Goal: Task Accomplishment & Management: Manage account settings

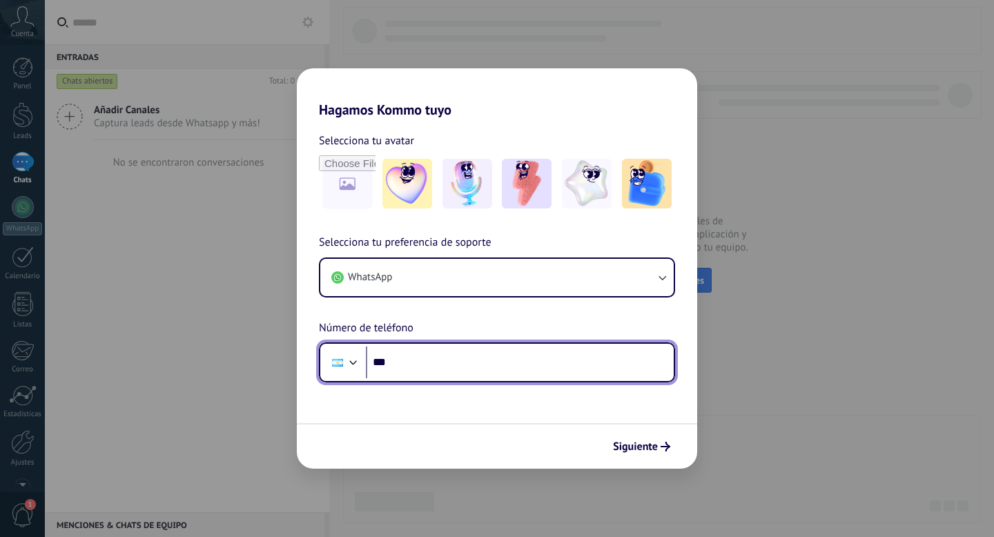
click at [403, 362] on input "***" at bounding box center [520, 363] width 308 height 32
type input "**********"
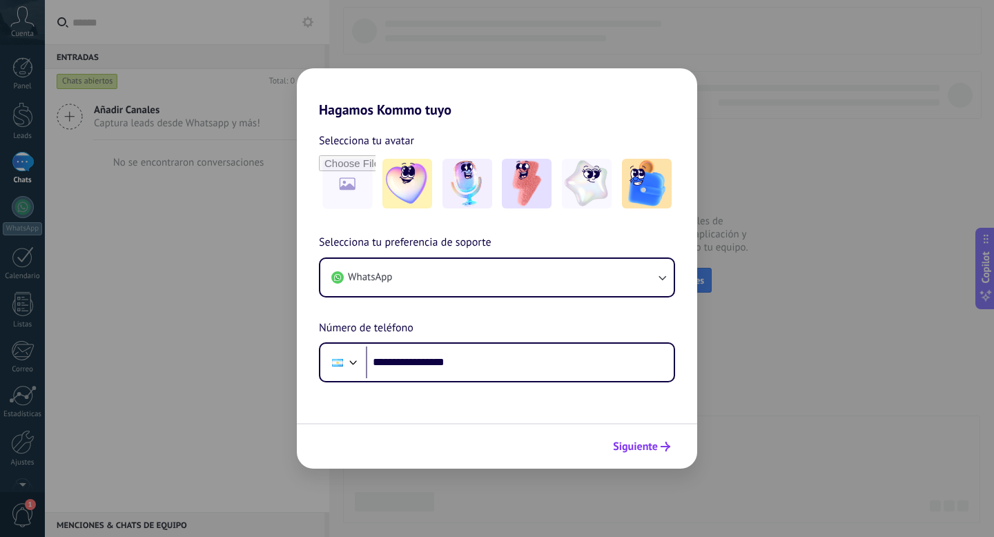
click at [650, 447] on span "Siguiente" at bounding box center [635, 447] width 45 height 10
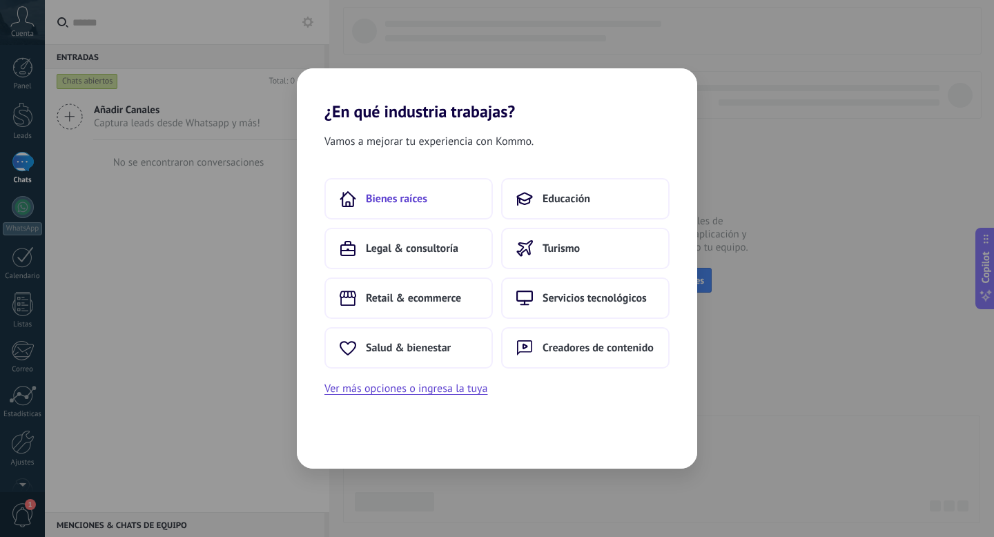
click at [441, 204] on button "Bienes raíces" at bounding box center [409, 198] width 168 height 41
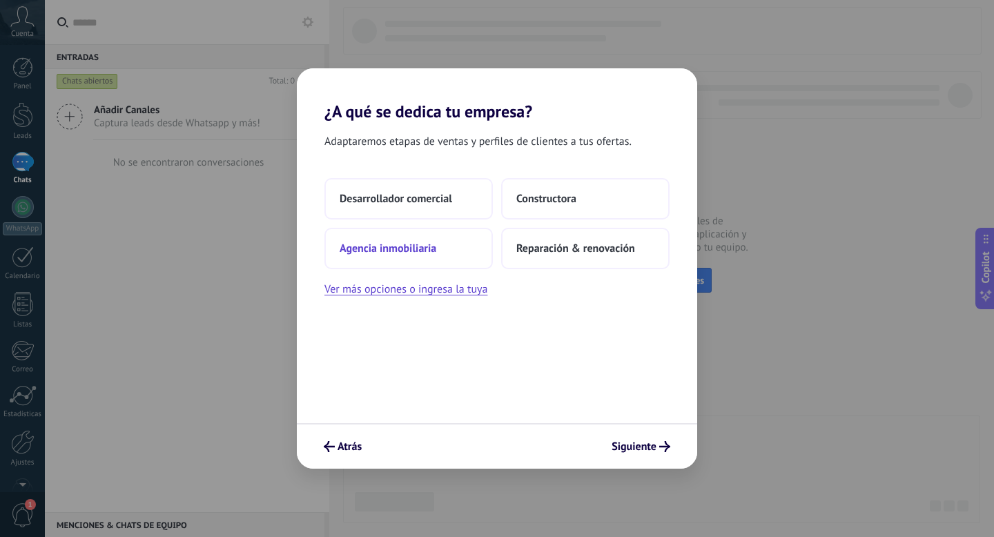
click at [431, 238] on button "Agencia inmobiliaria" at bounding box center [409, 248] width 168 height 41
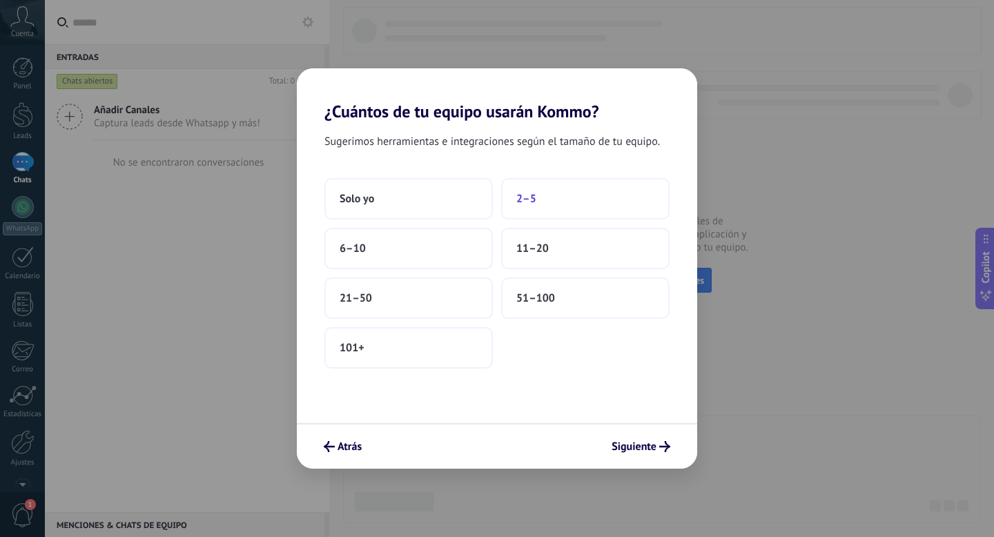
click at [544, 195] on button "2–5" at bounding box center [585, 198] width 168 height 41
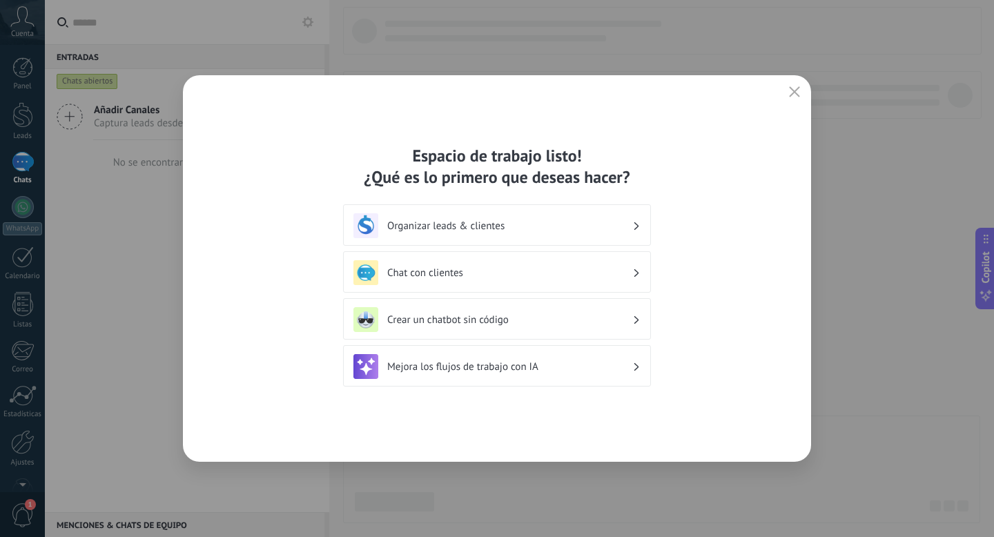
click at [563, 224] on h3 "Organizar leads & clientes" at bounding box center [509, 226] width 245 height 13
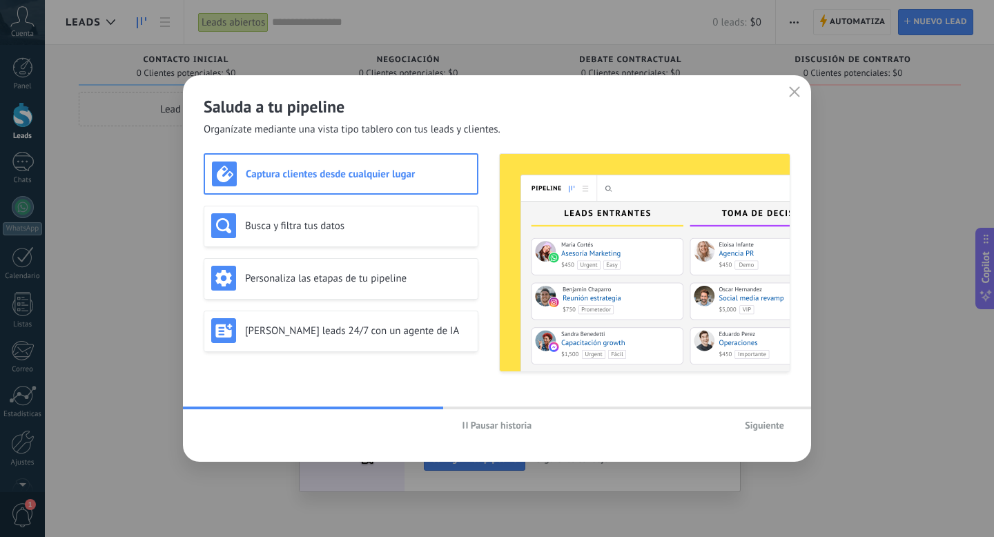
click at [754, 426] on span "Siguiente" at bounding box center [764, 425] width 39 height 10
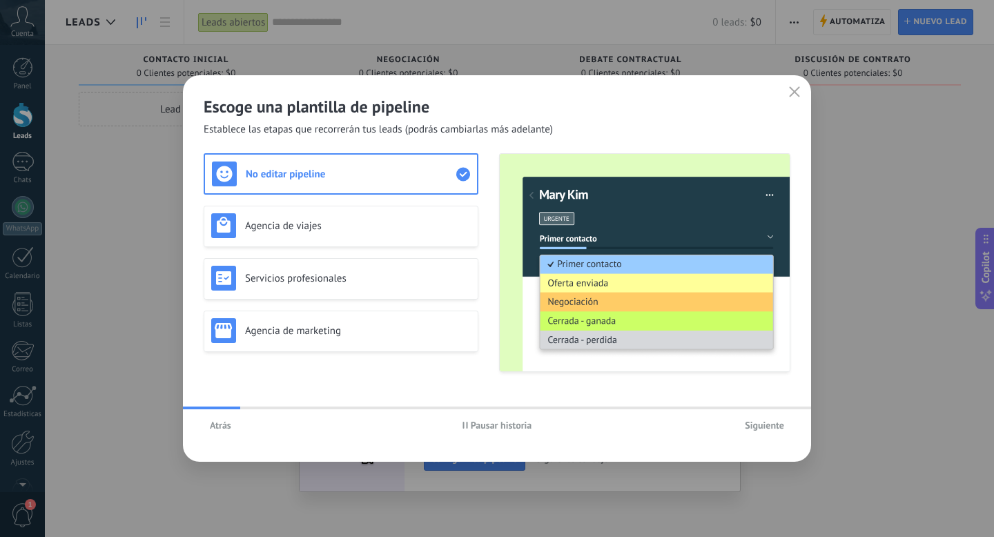
click at [754, 426] on span "Siguiente" at bounding box center [764, 425] width 39 height 10
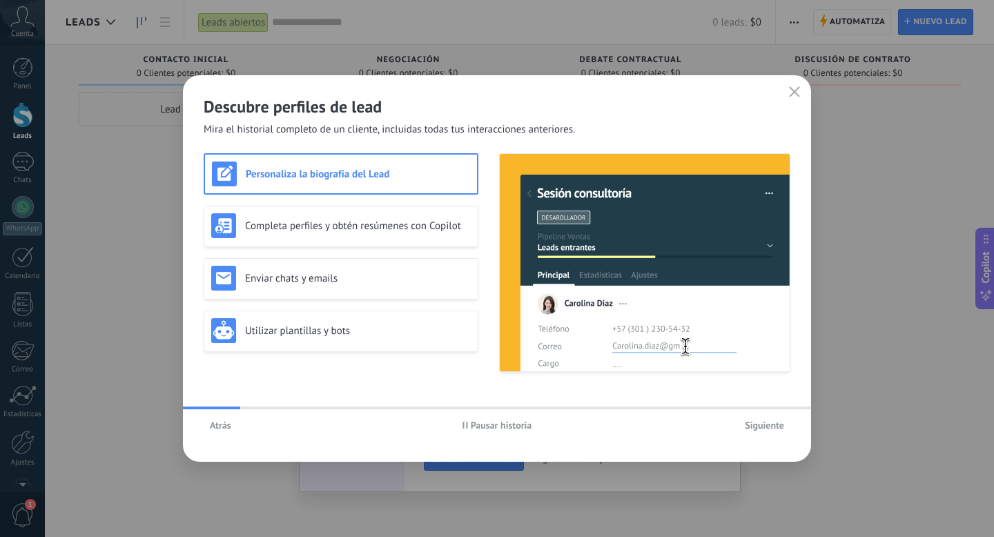
click at [754, 426] on span "Siguiente" at bounding box center [764, 425] width 39 height 10
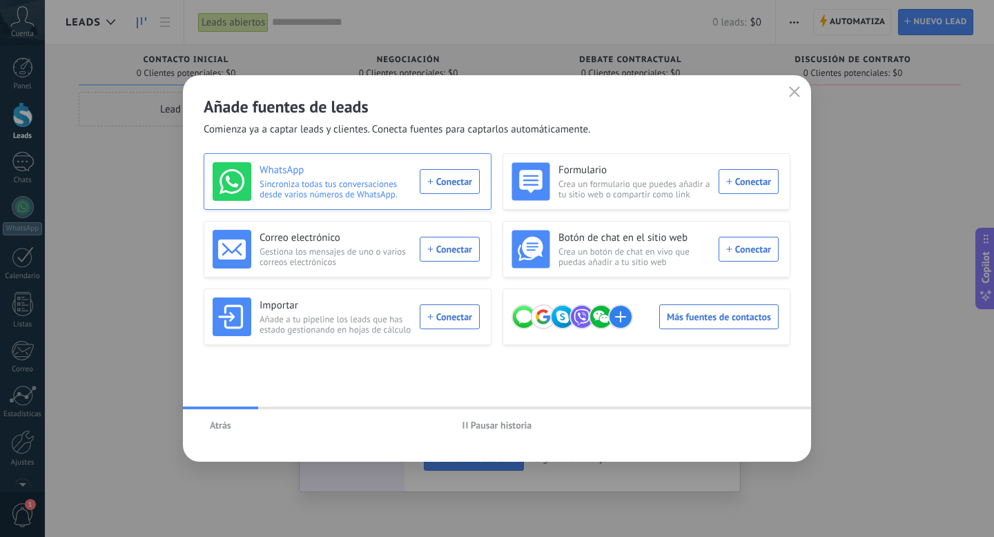
click at [441, 178] on div "WhatsApp Sincroniza todas tus conversaciones desde varios números de WhatsApp. …" at bounding box center [346, 181] width 267 height 39
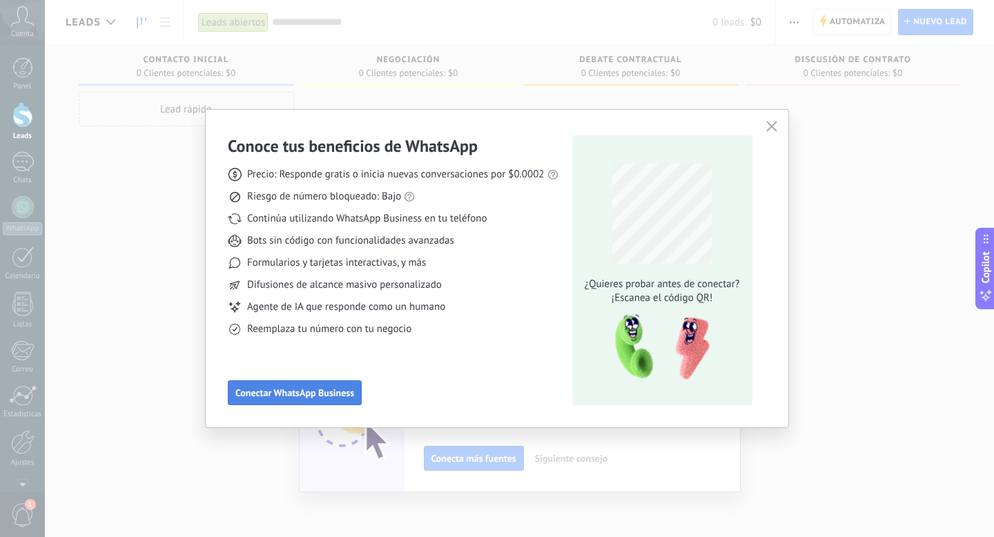
click at [309, 390] on span "Conectar WhatsApp Business" at bounding box center [294, 393] width 119 height 10
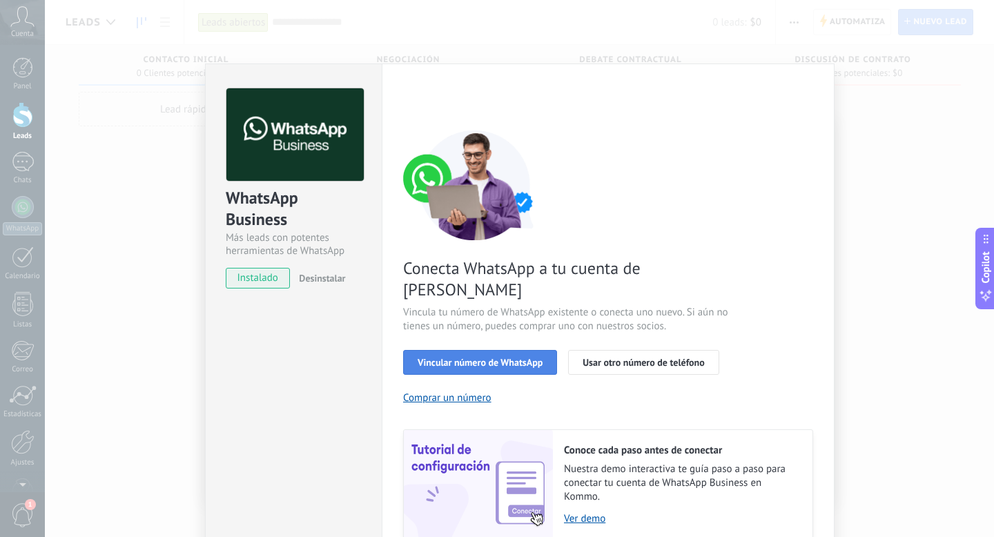
click at [467, 358] on span "Vincular número de WhatsApp" at bounding box center [480, 363] width 125 height 10
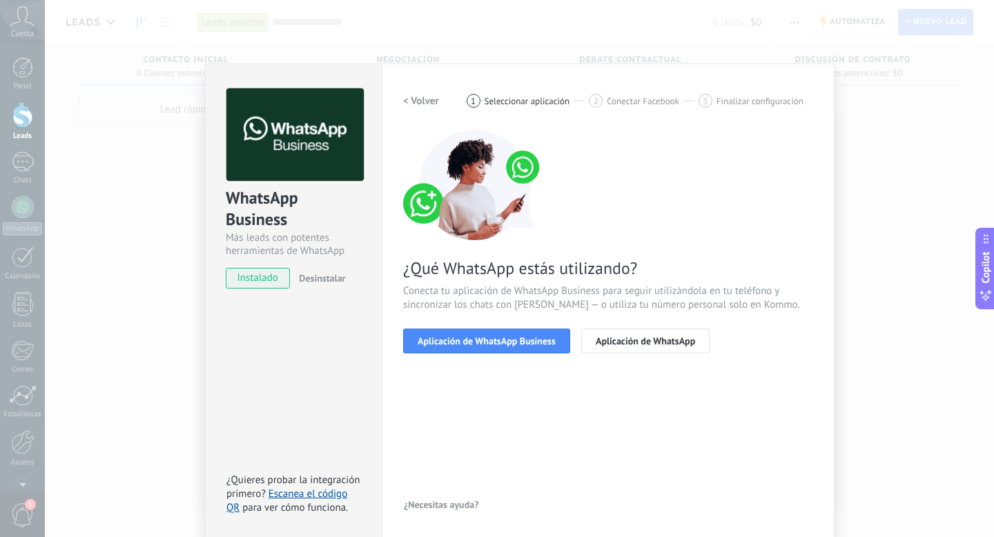
click at [467, 342] on span "Aplicación de WhatsApp Business" at bounding box center [487, 341] width 138 height 10
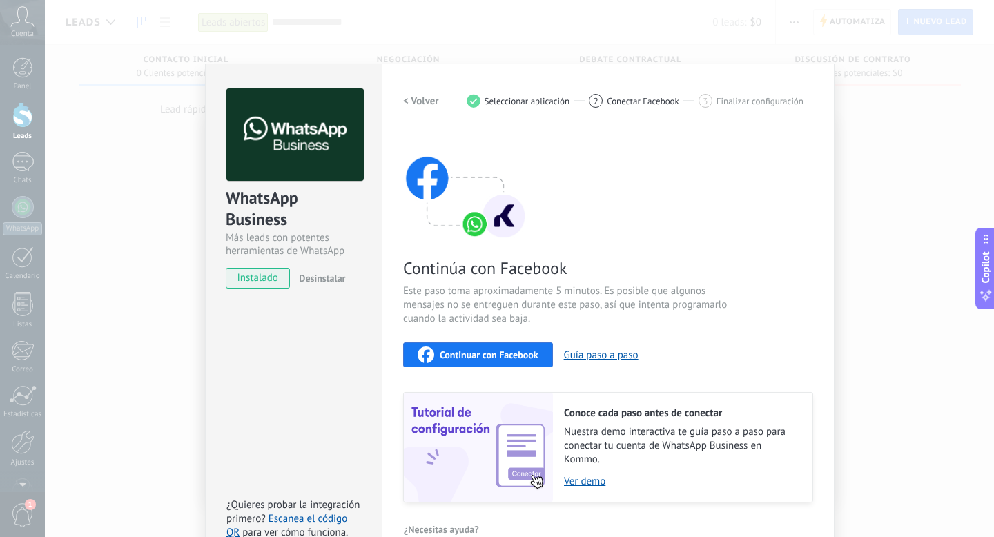
click at [466, 353] on span "Continuar con Facebook" at bounding box center [489, 355] width 99 height 10
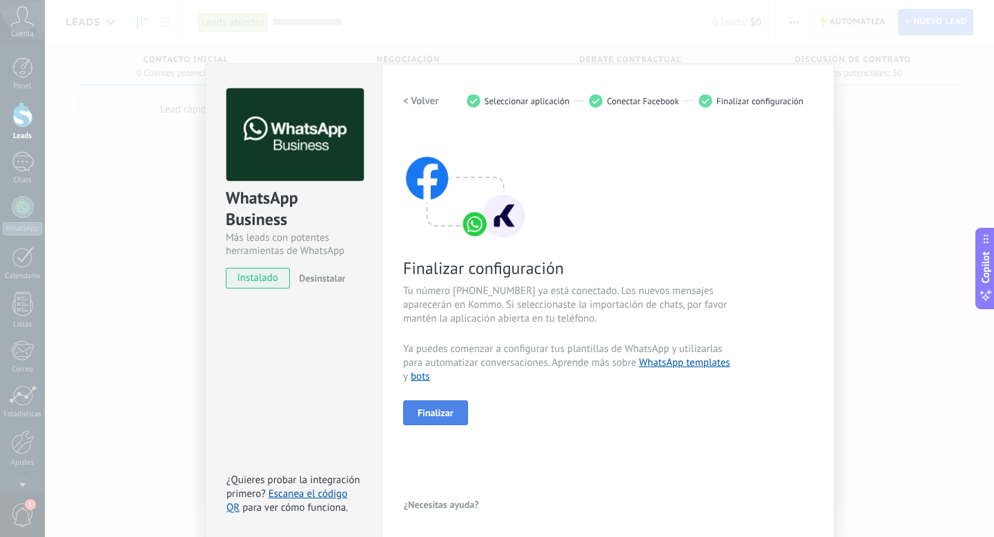
click at [449, 414] on span "Finalizar" at bounding box center [436, 413] width 36 height 10
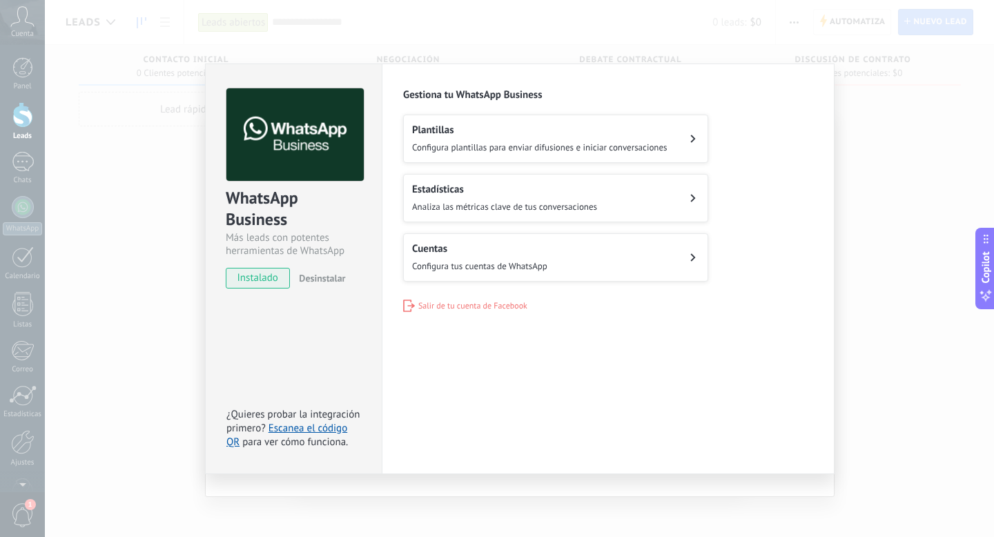
click at [449, 413] on div "Configuraciones Autorizaciones This tab logs the users who have granted integra…" at bounding box center [608, 269] width 453 height 411
click at [583, 143] on span "Configura plantillas para enviar difusiones e iniciar conversaciones" at bounding box center [539, 148] width 255 height 12
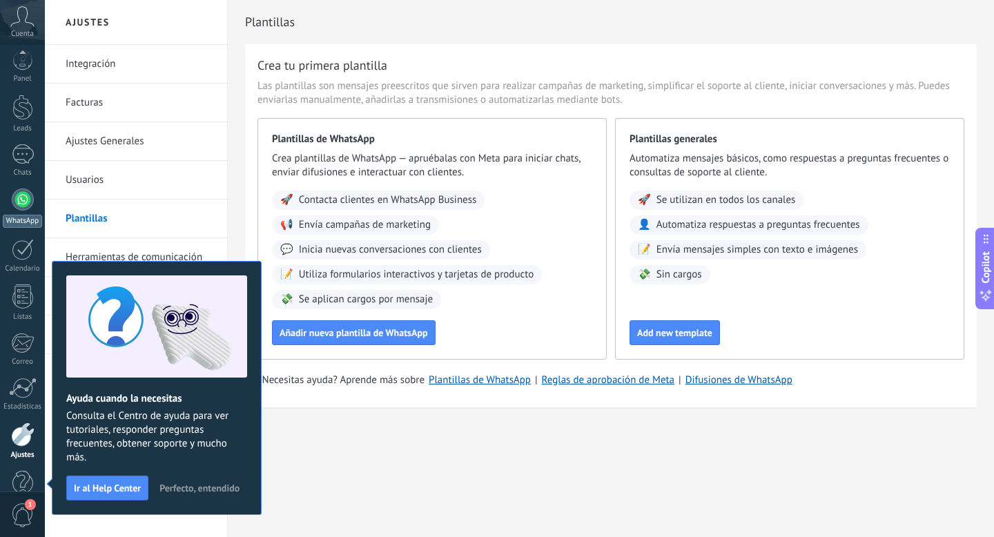
scroll to position [37, 0]
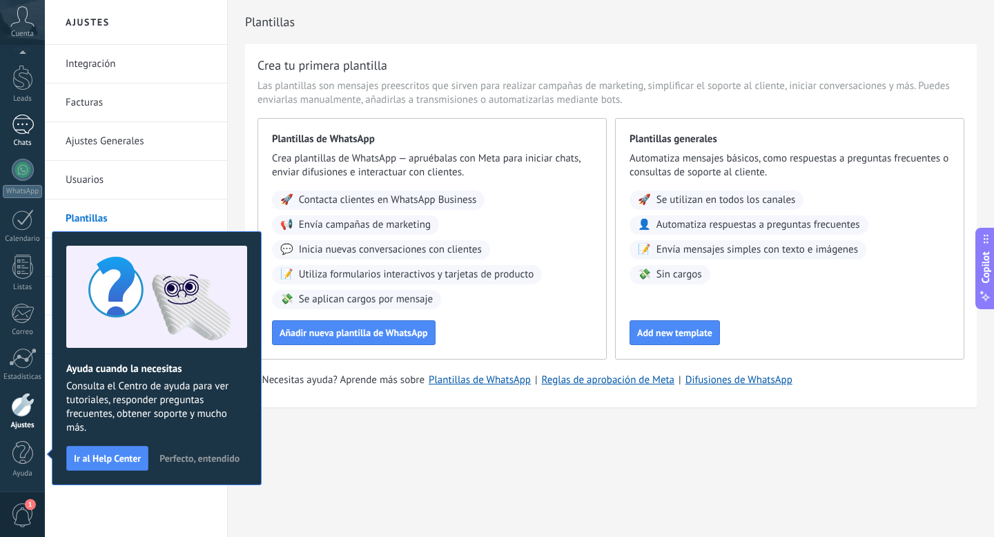
click at [14, 124] on div at bounding box center [23, 125] width 22 height 20
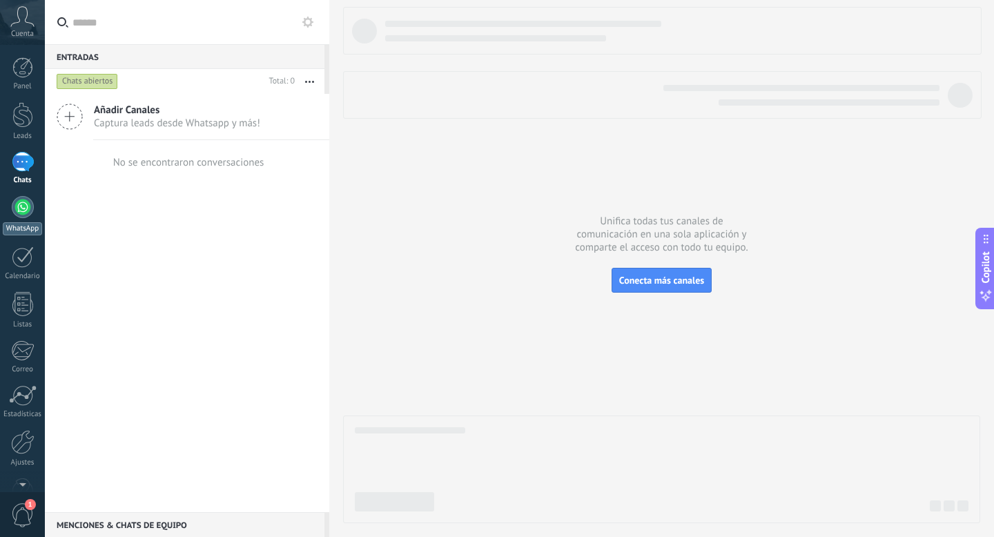
click at [29, 211] on div at bounding box center [23, 207] width 22 height 22
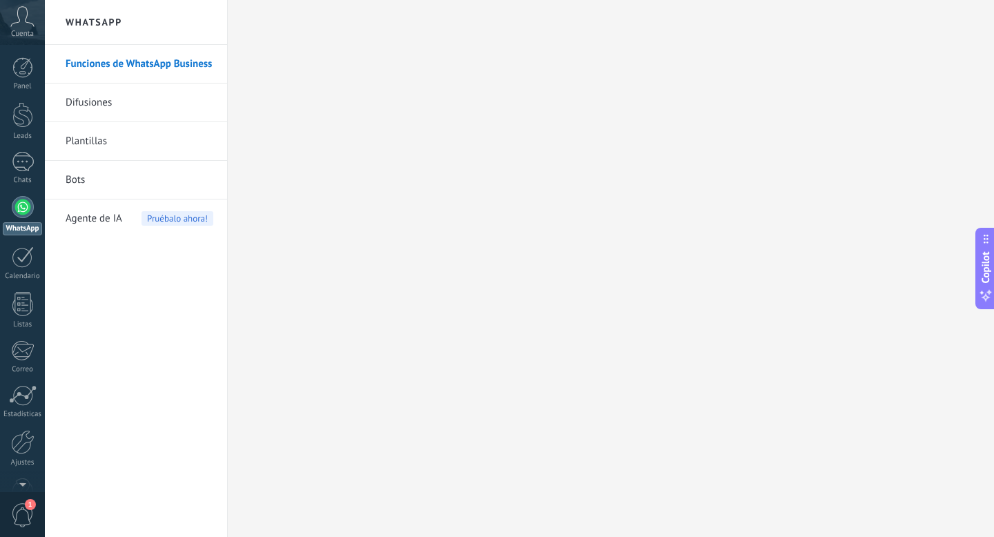
click at [18, 213] on div at bounding box center [23, 207] width 22 height 22
click at [21, 213] on div at bounding box center [23, 207] width 22 height 22
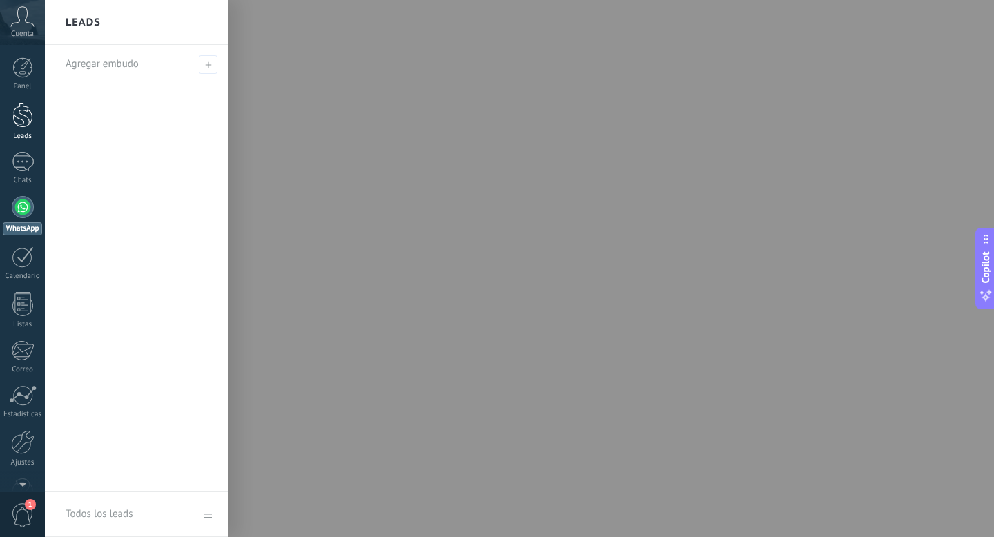
click at [17, 115] on div at bounding box center [22, 115] width 21 height 26
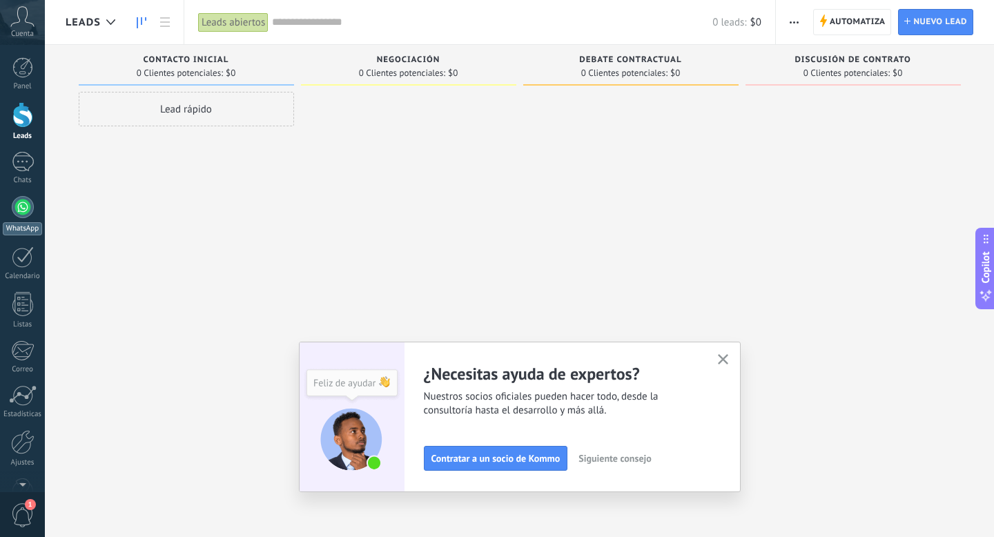
click at [22, 209] on div at bounding box center [23, 207] width 22 height 22
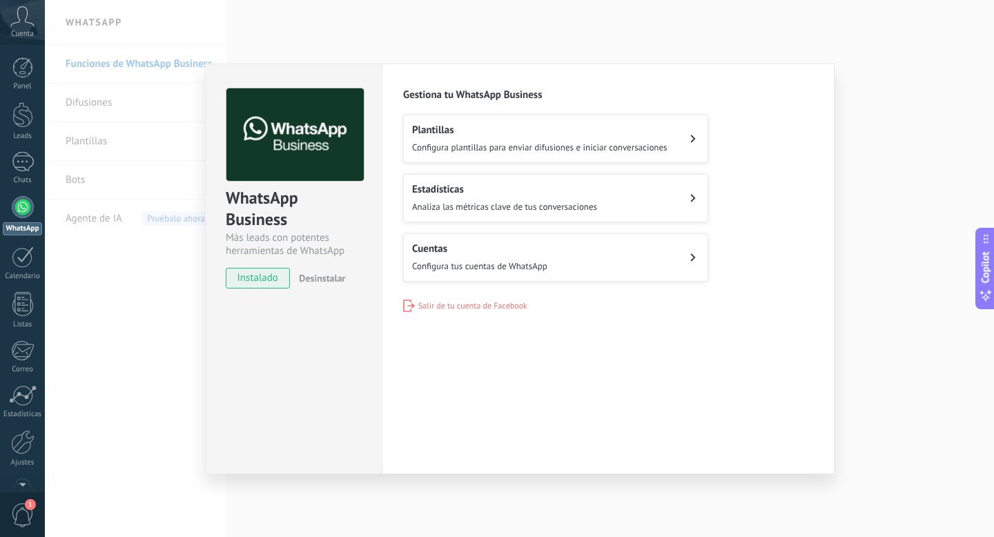
click at [128, 356] on div "WhatsApp Business Más leads con potentes herramientas de WhatsApp instalado Des…" at bounding box center [519, 268] width 949 height 537
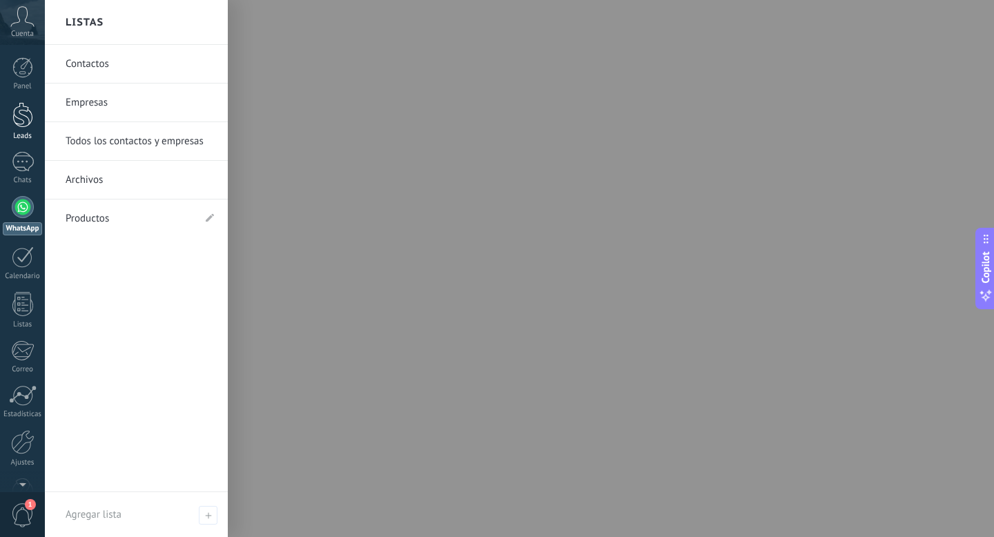
click at [19, 124] on div at bounding box center [22, 115] width 21 height 26
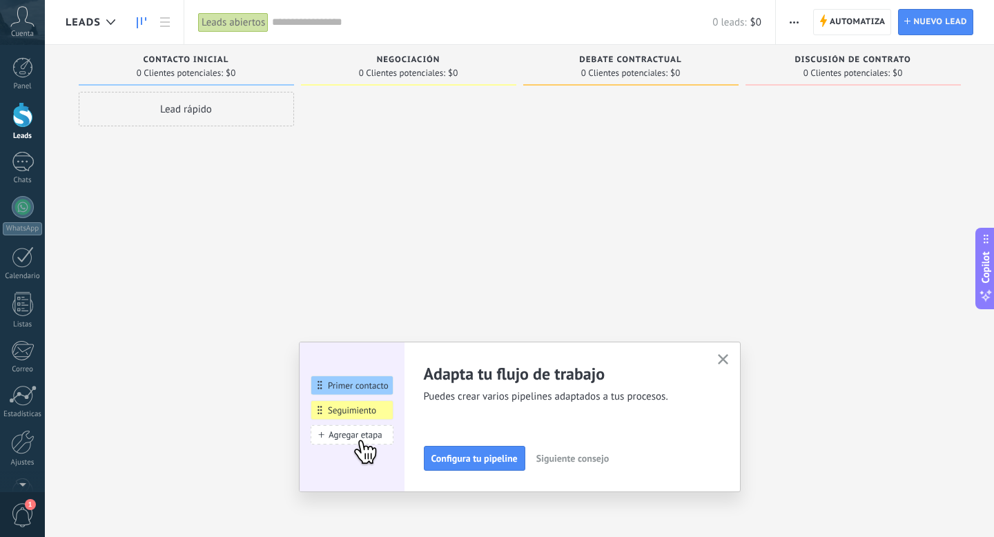
click at [264, 115] on div "Lead rápido" at bounding box center [186, 109] width 215 height 35
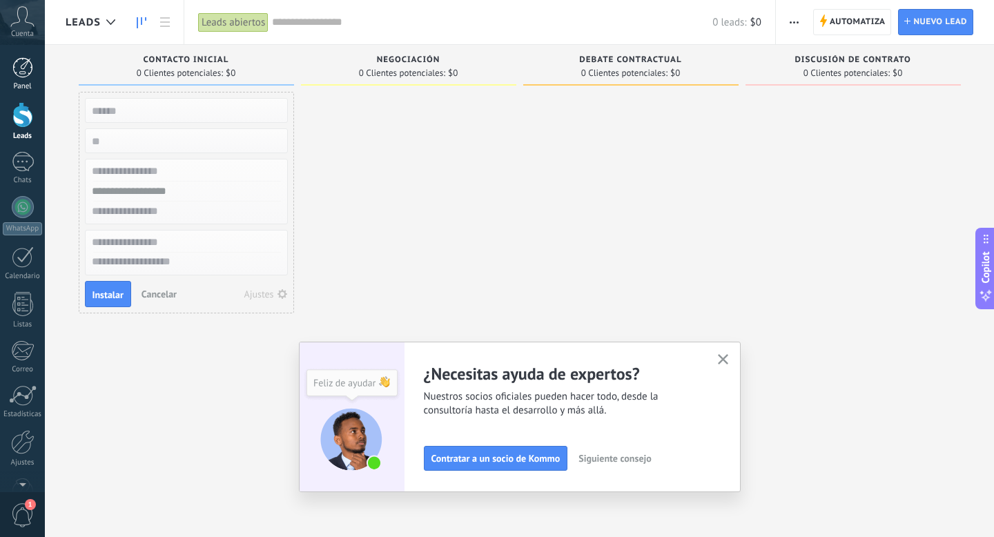
click at [22, 70] on div at bounding box center [22, 67] width 21 height 21
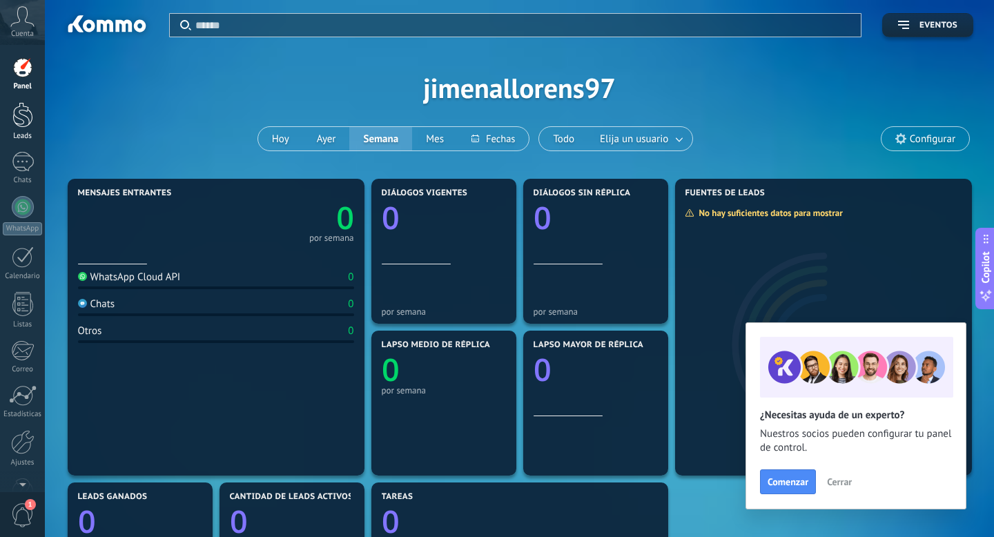
click at [20, 123] on div at bounding box center [22, 115] width 21 height 26
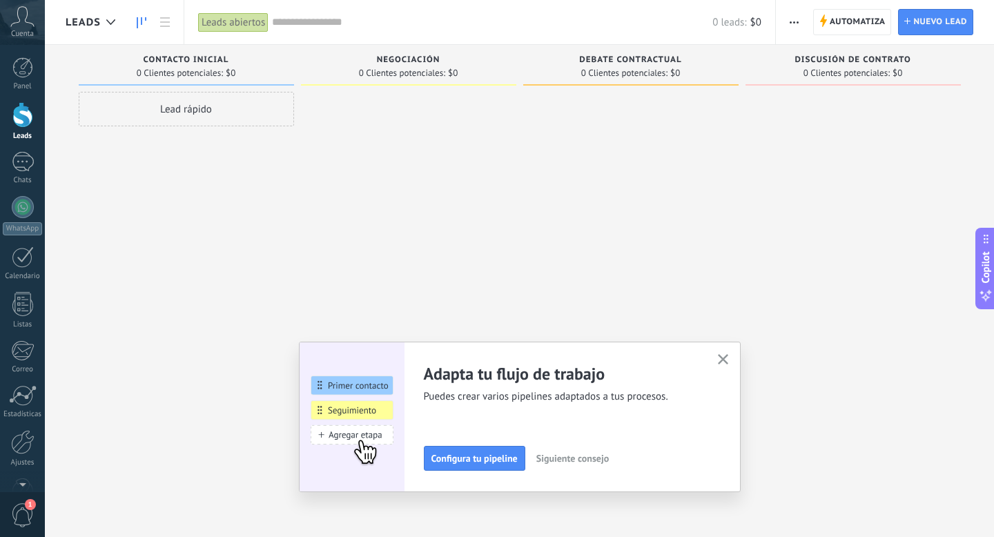
click at [16, 12] on icon at bounding box center [22, 16] width 24 height 21
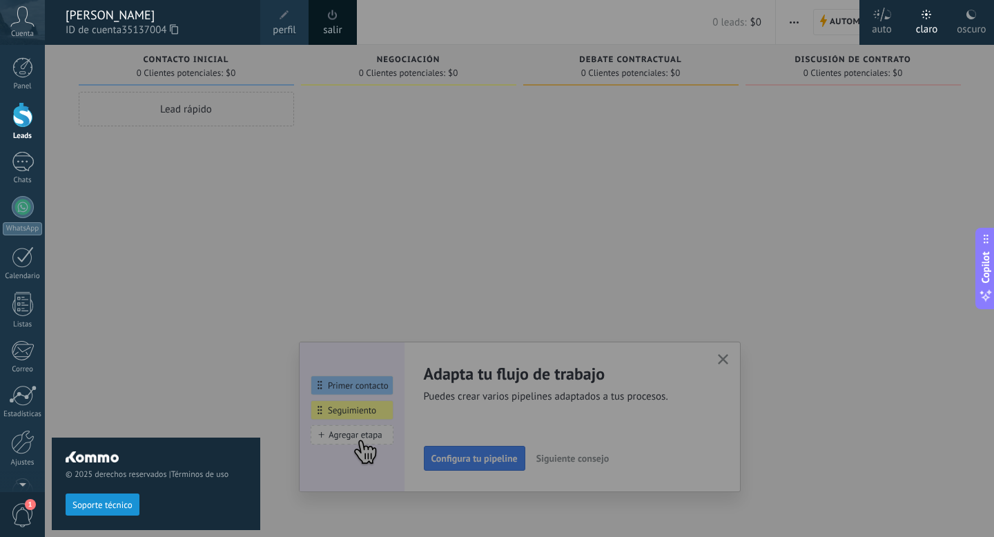
click at [25, 28] on div "Cuenta" at bounding box center [22, 22] width 45 height 45
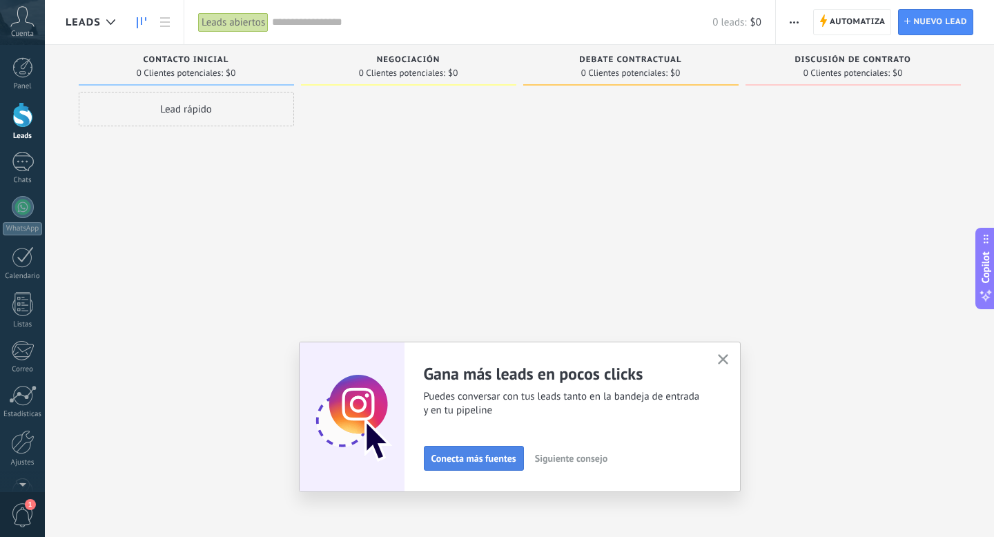
click at [494, 454] on span "Conecta más fuentes" at bounding box center [474, 459] width 85 height 10
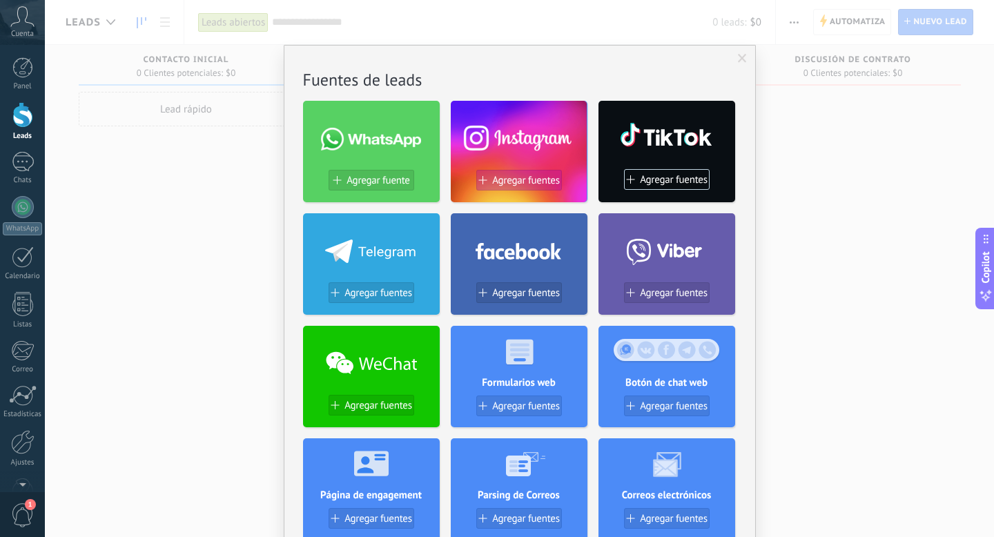
click at [523, 181] on span "Agregar fuentes" at bounding box center [526, 181] width 68 height 12
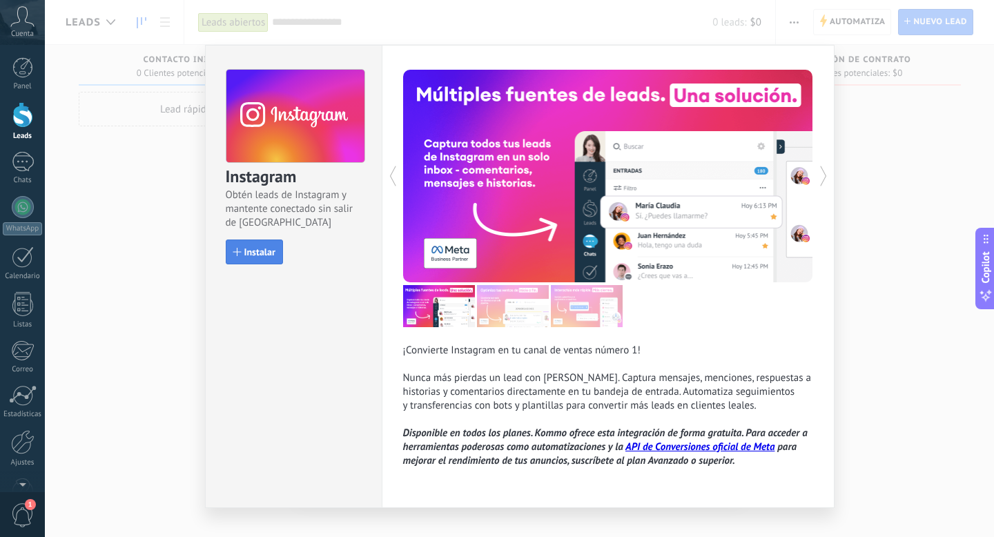
click at [242, 262] on button "Instalar" at bounding box center [254, 252] width 57 height 25
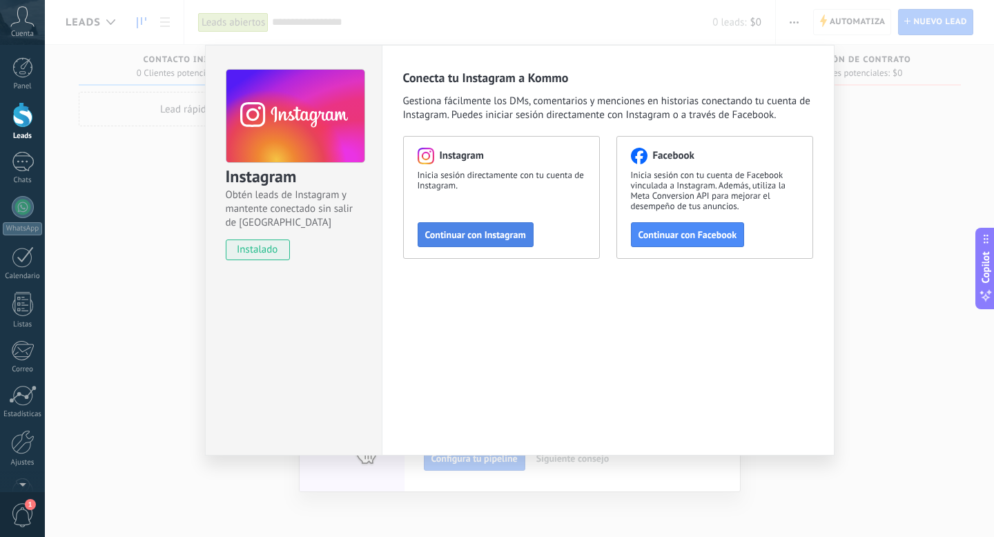
click at [476, 236] on span "Continuar con Instagram" at bounding box center [475, 235] width 101 height 10
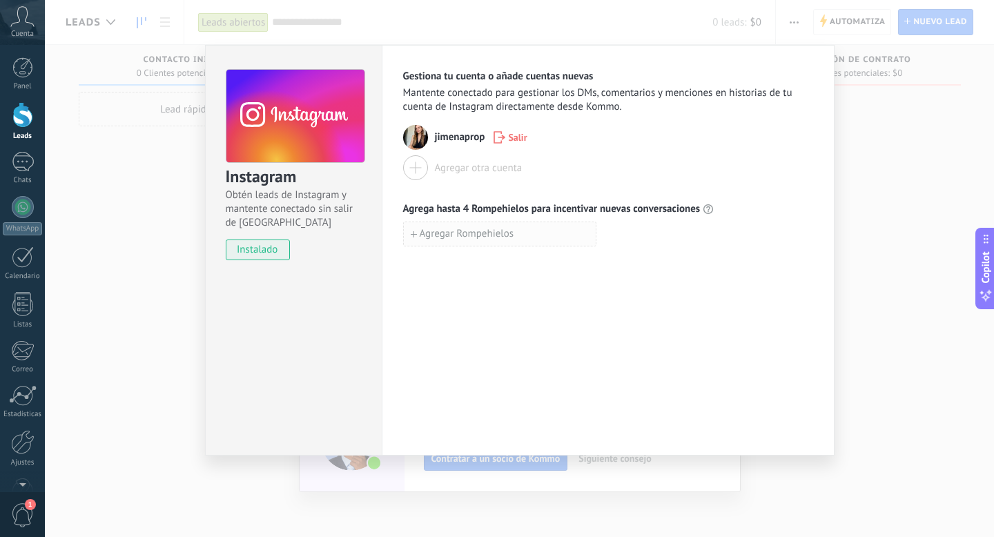
click at [448, 231] on span "Agregar Rompehielos" at bounding box center [467, 234] width 95 height 10
click at [425, 313] on div "Gestiona tu cuenta o añade cuentas nuevas Mantente conectado para gestionar los…" at bounding box center [608, 250] width 453 height 411
click at [874, 184] on div "Instagram Obtén leads de Instagram y mantente conectado sin salir de Kommo inst…" at bounding box center [519, 268] width 949 height 537
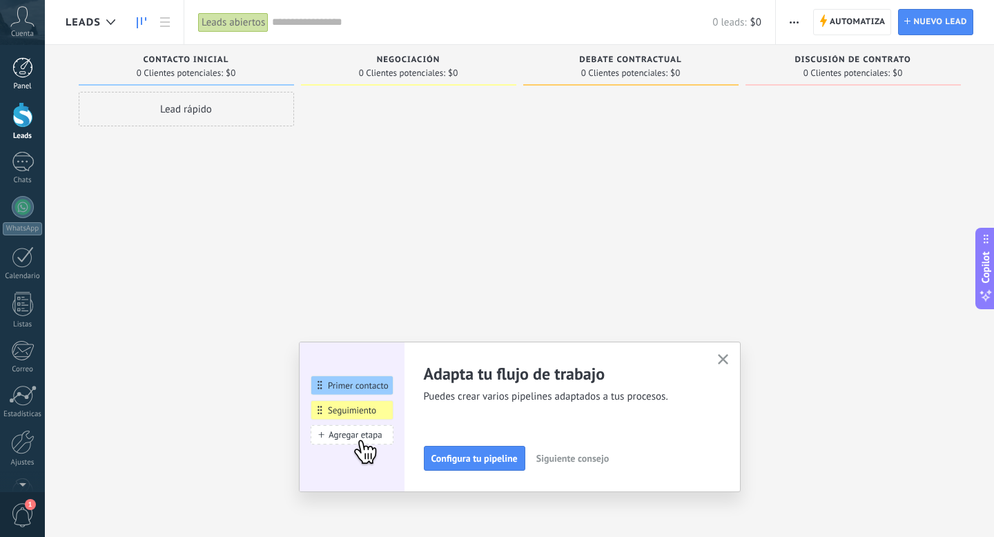
click at [18, 70] on div at bounding box center [22, 67] width 21 height 21
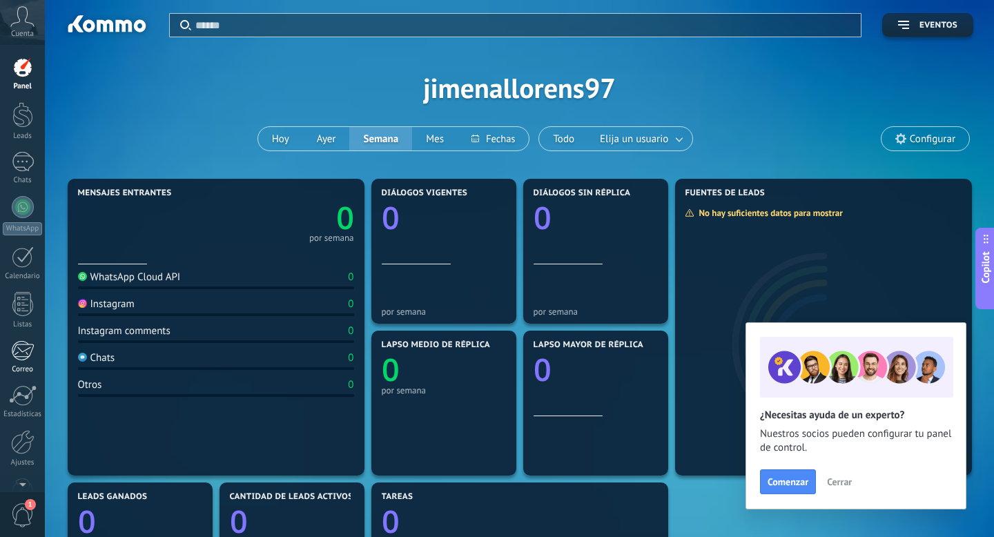
click at [21, 351] on div at bounding box center [22, 350] width 23 height 21
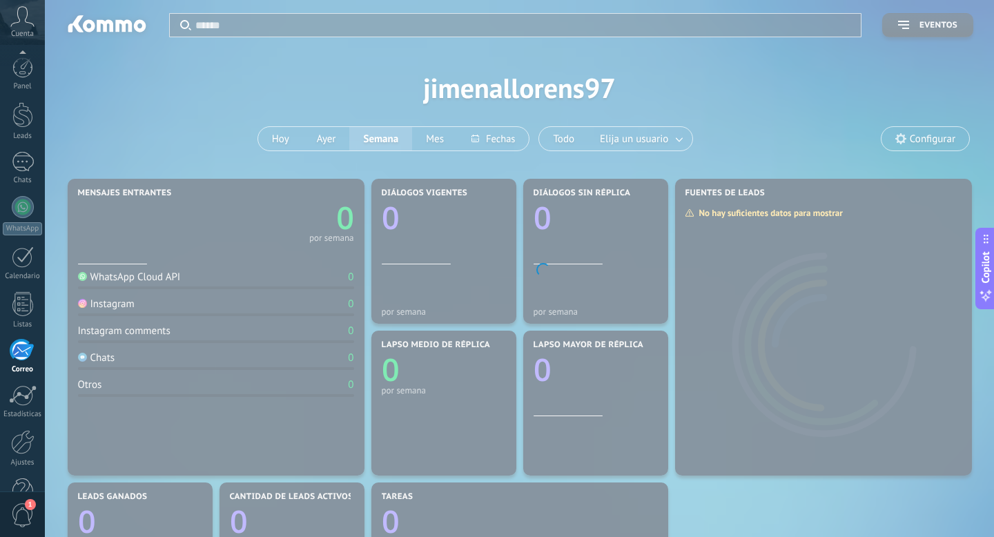
scroll to position [37, 0]
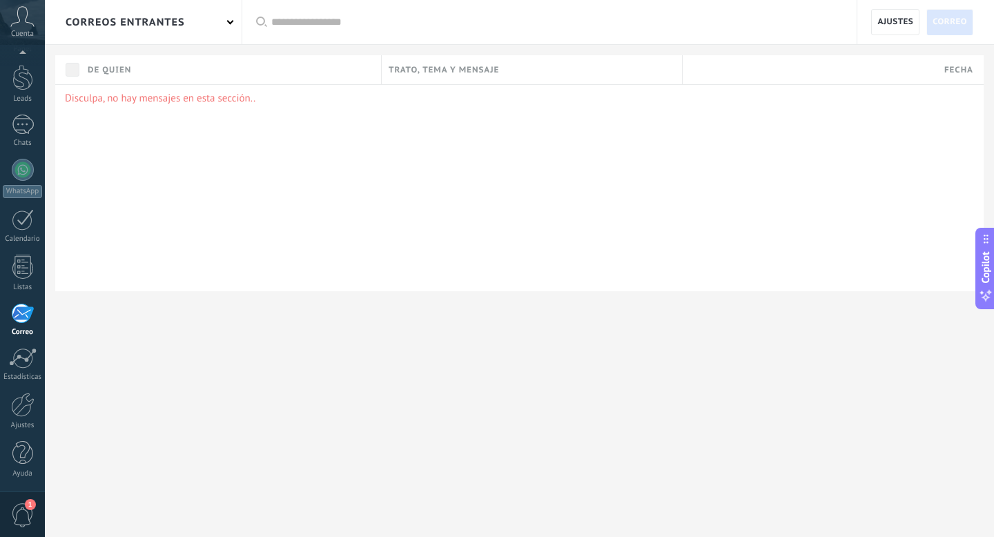
click at [159, 19] on div "correos entrantes" at bounding box center [125, 22] width 119 height 44
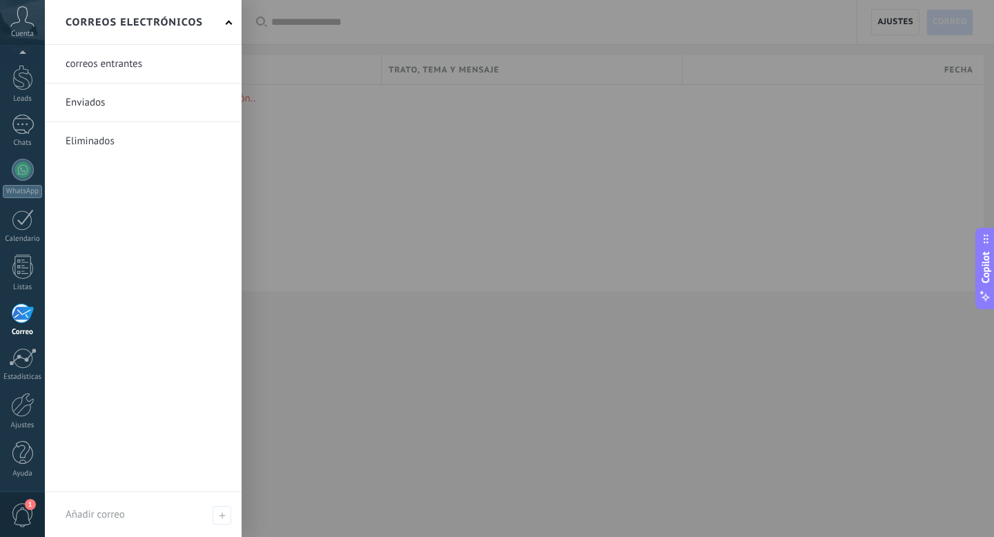
click at [301, 197] on div at bounding box center [542, 268] width 994 height 537
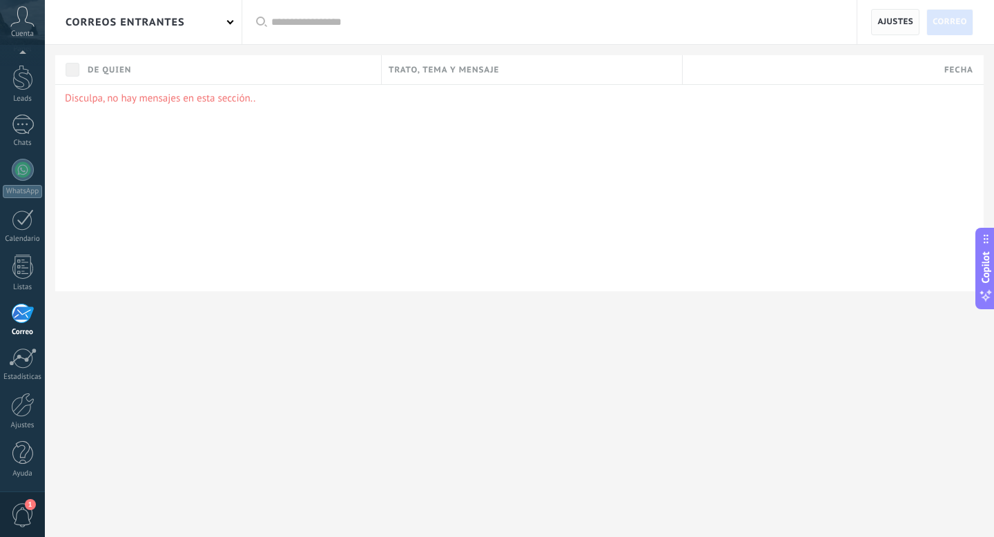
click at [905, 28] on span "Ajustes" at bounding box center [896, 22] width 36 height 25
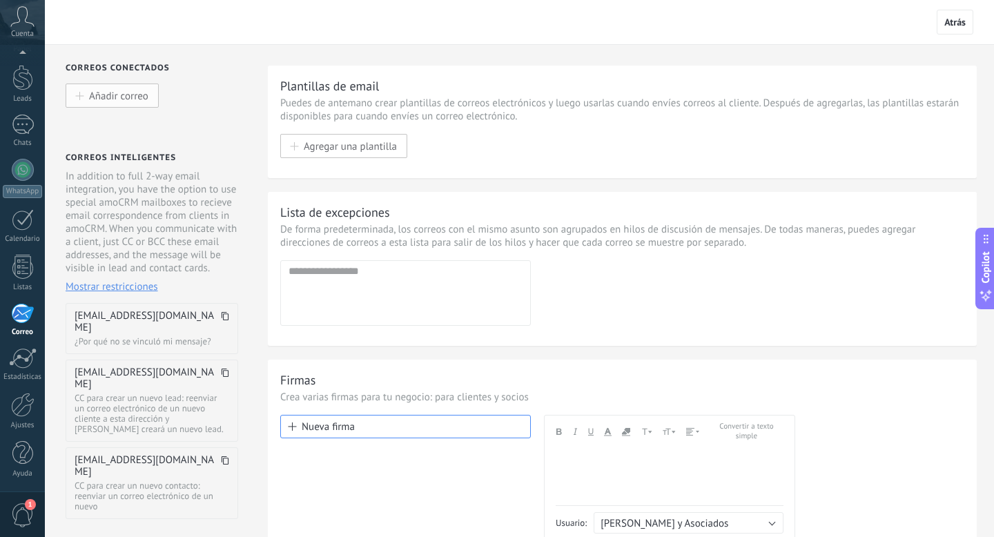
click at [129, 92] on span "Añadir correo" at bounding box center [118, 96] width 59 height 12
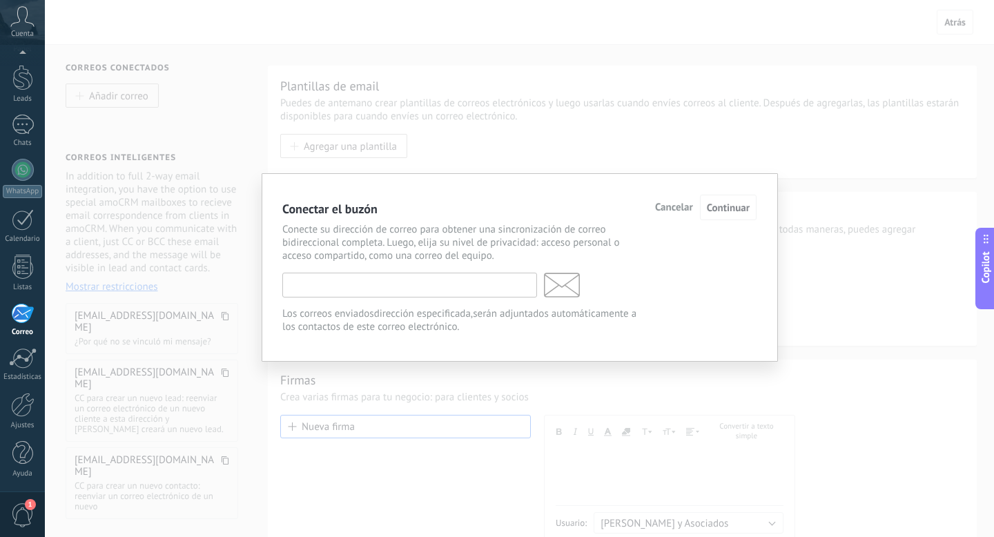
click at [329, 291] on input "text" at bounding box center [409, 285] width 255 height 25
type input "**********"
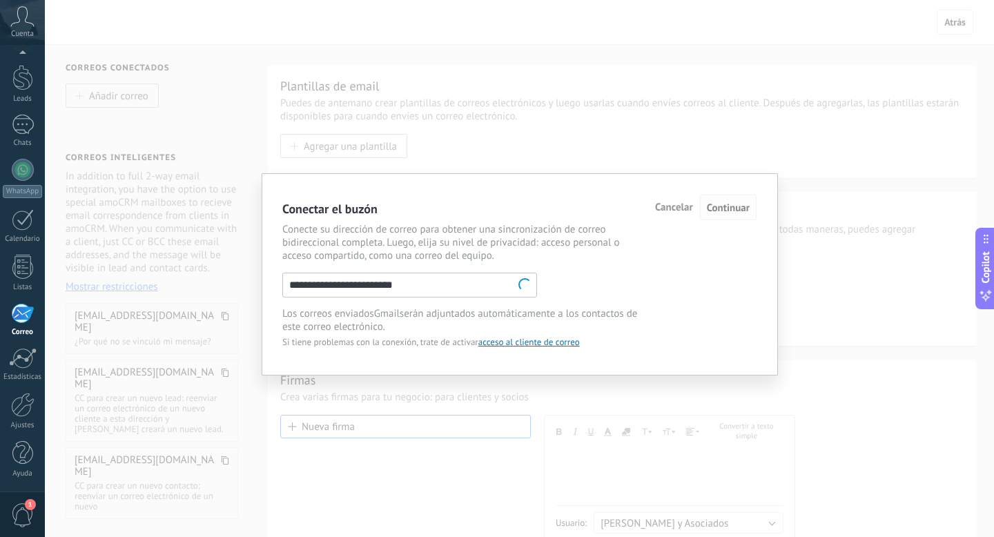
click at [729, 209] on span "Continuar" at bounding box center [728, 208] width 43 height 13
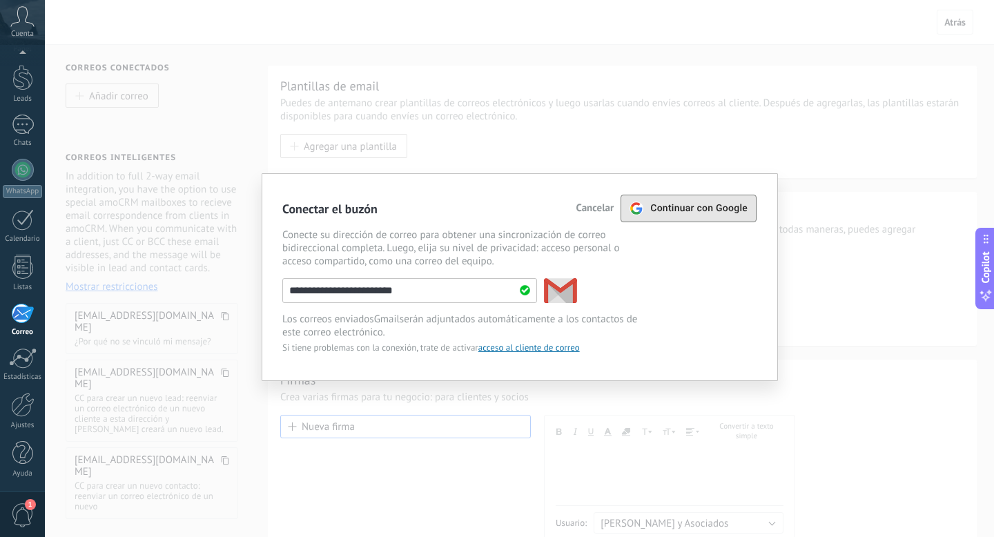
click at [729, 209] on span "Continuar con Google" at bounding box center [698, 208] width 97 height 11
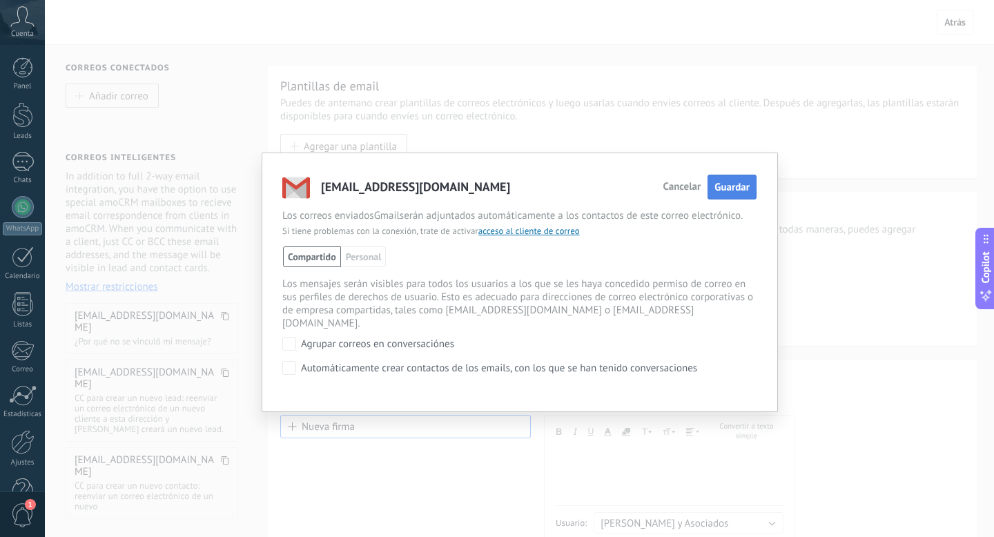
click at [736, 191] on span "Guardar" at bounding box center [732, 187] width 35 height 13
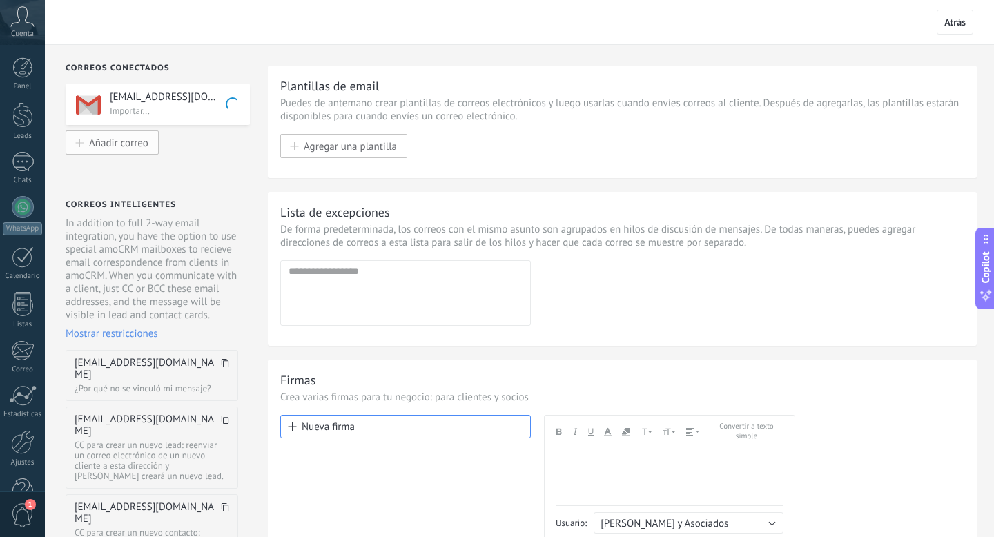
click at [130, 148] on span "Añadir correo" at bounding box center [118, 143] width 59 height 12
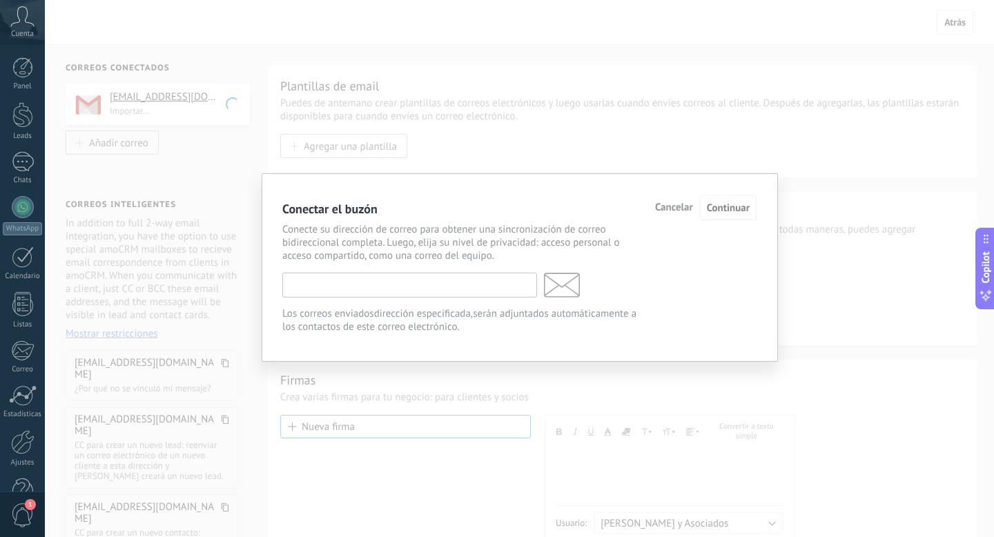
click at [320, 286] on input "text" at bounding box center [409, 285] width 255 height 25
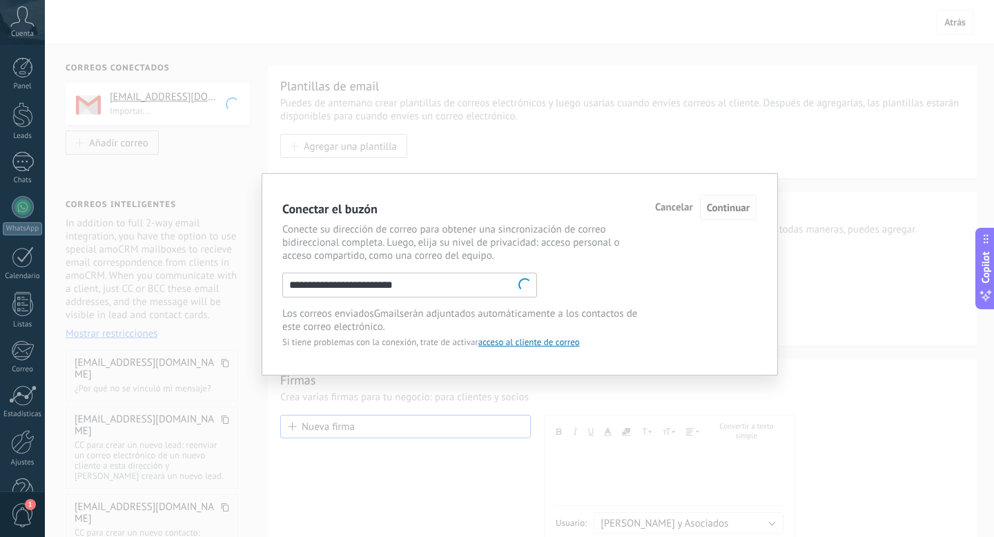
type input "**********"
click at [730, 200] on button "Continuar" at bounding box center [728, 208] width 57 height 26
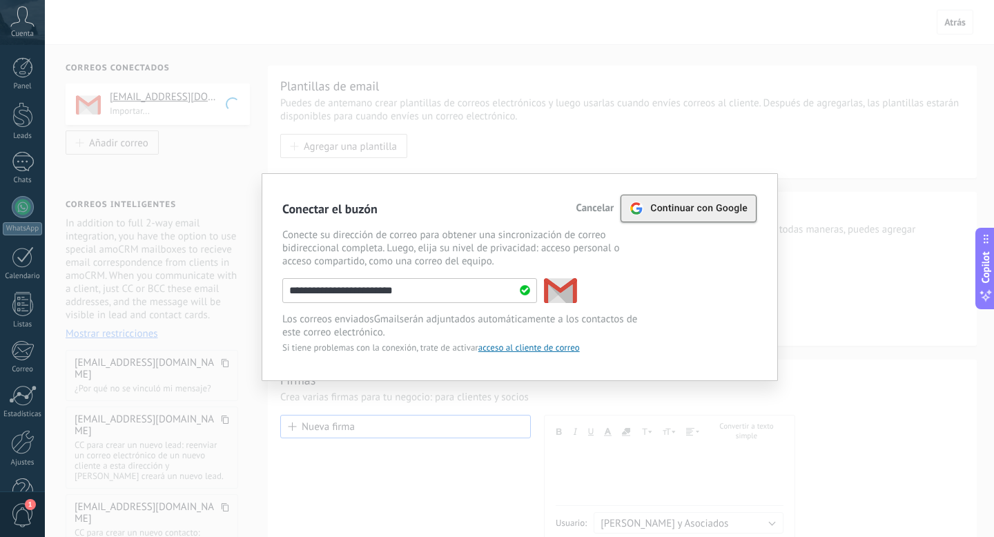
click at [739, 197] on div "Continuar con Google" at bounding box center [689, 208] width 118 height 26
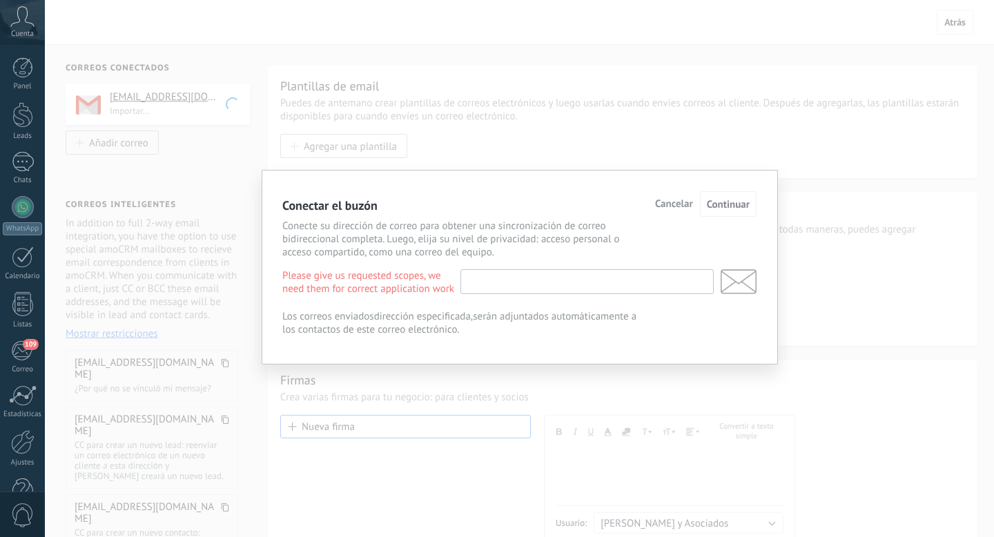
click at [482, 293] on input "text" at bounding box center [587, 281] width 253 height 25
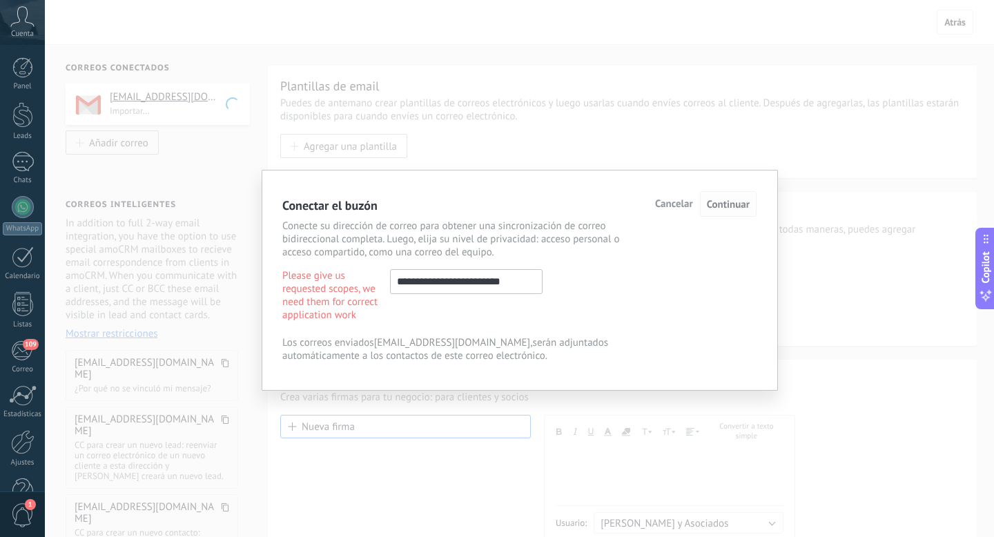
type input "**********"
click at [729, 201] on span "Continuar" at bounding box center [728, 204] width 43 height 13
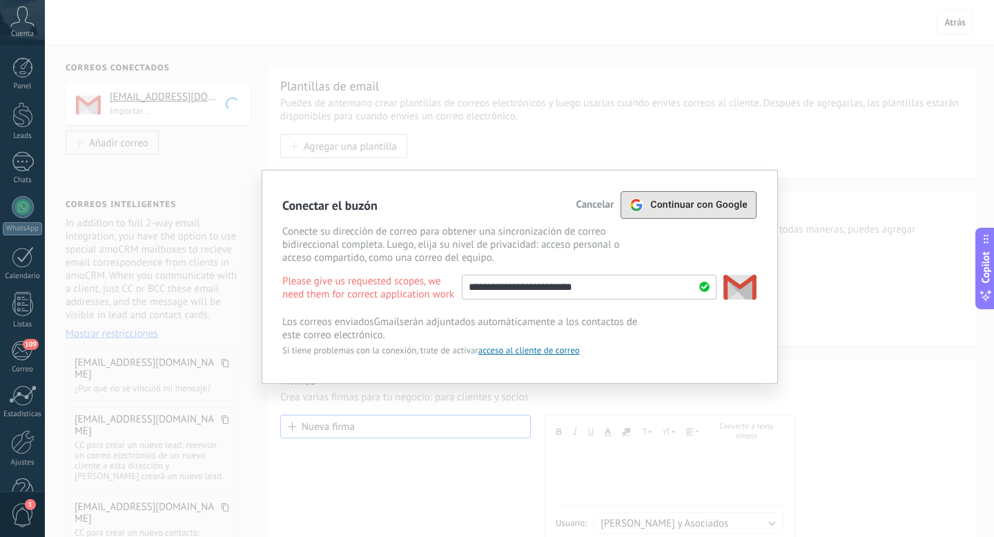
click at [729, 201] on span "Continuar con Google" at bounding box center [698, 205] width 97 height 11
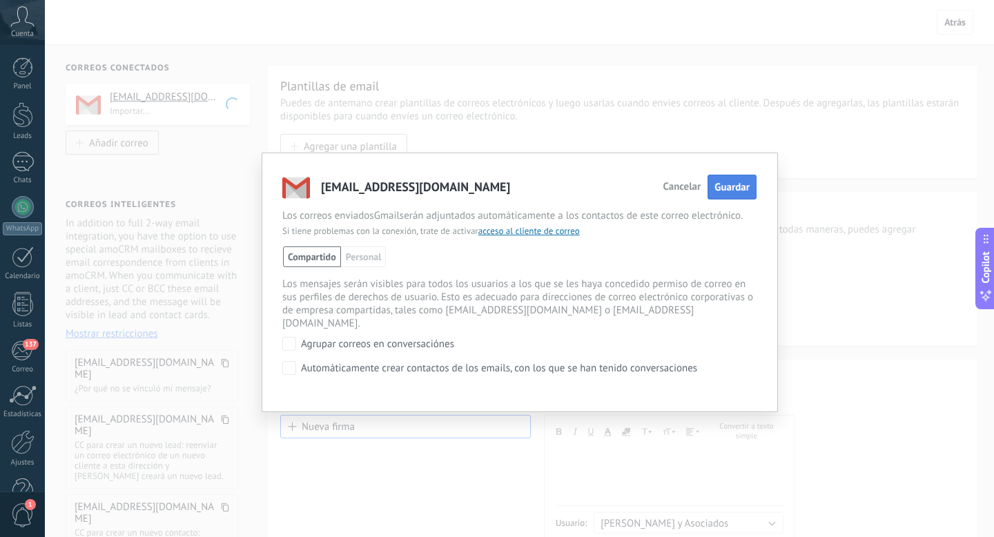
click at [729, 189] on span "Guardar" at bounding box center [732, 187] width 35 height 13
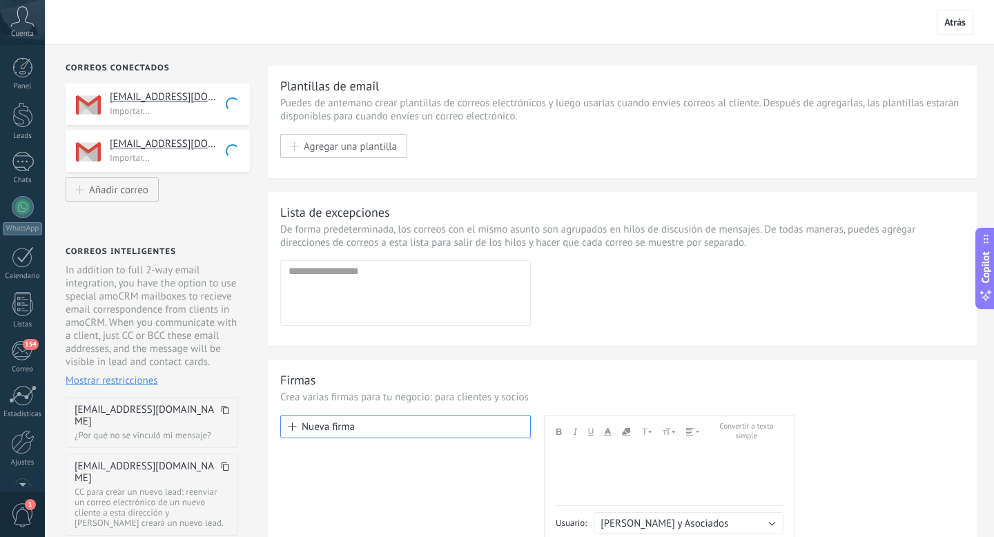
click at [24, 30] on span "Cuenta" at bounding box center [22, 34] width 23 height 9
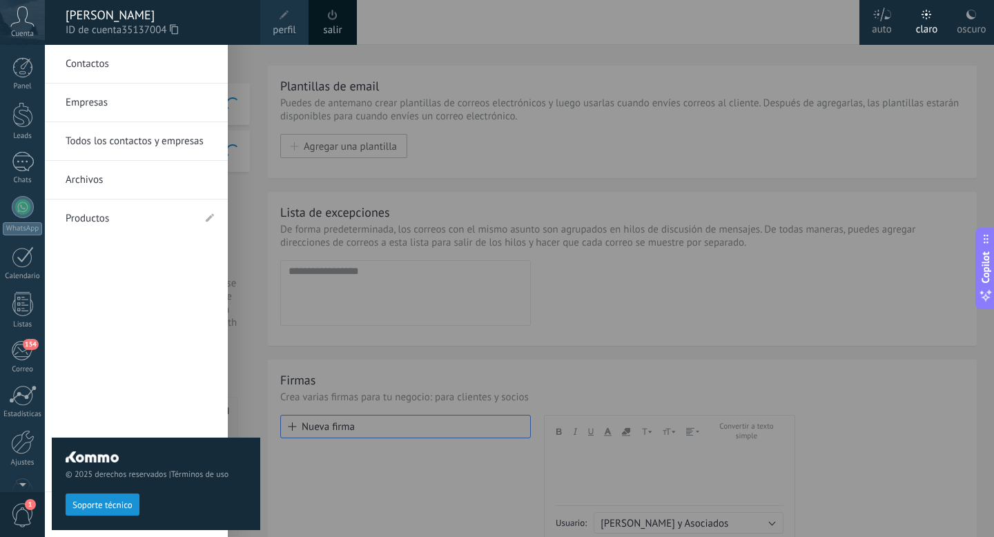
click at [511, 162] on div at bounding box center [542, 268] width 994 height 537
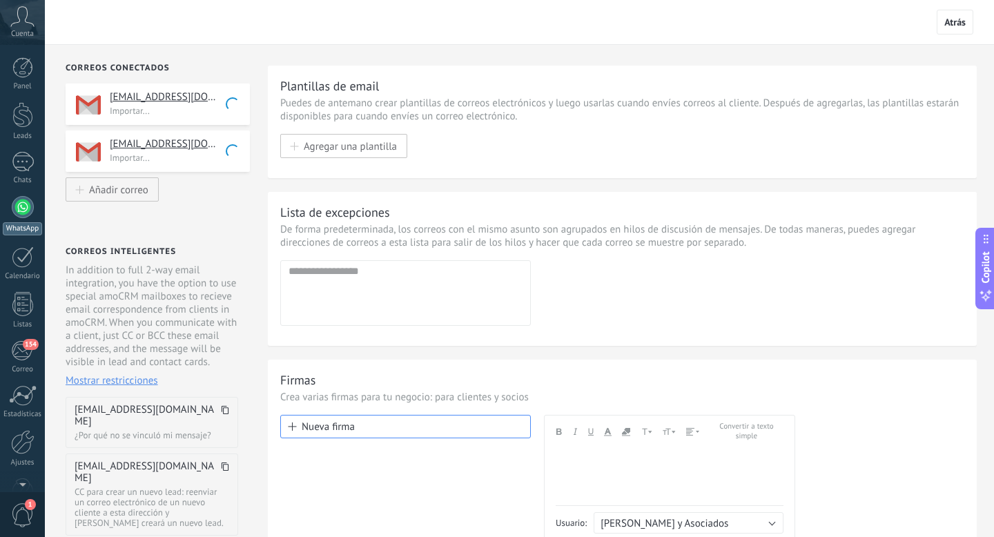
click at [15, 206] on div at bounding box center [23, 207] width 22 height 22
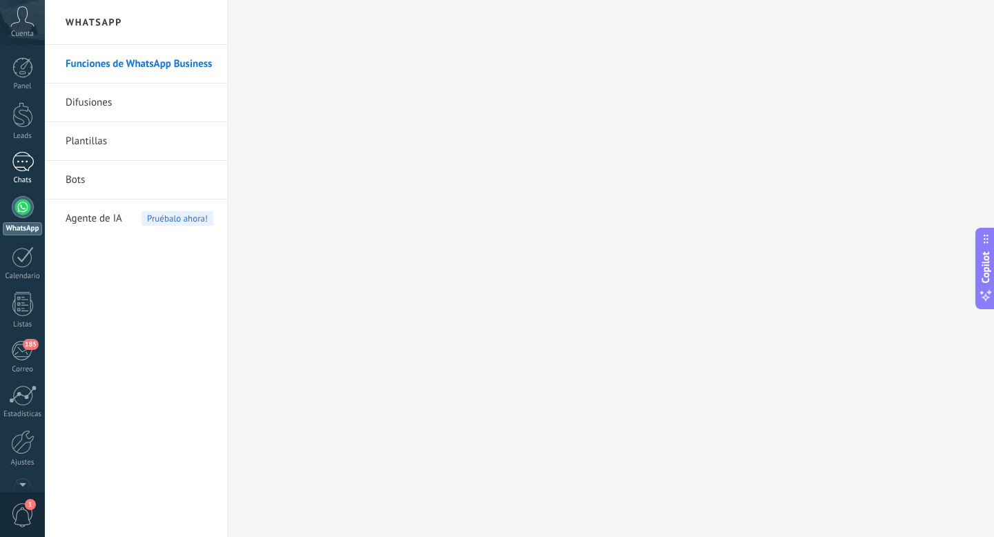
click at [22, 157] on div at bounding box center [23, 162] width 22 height 20
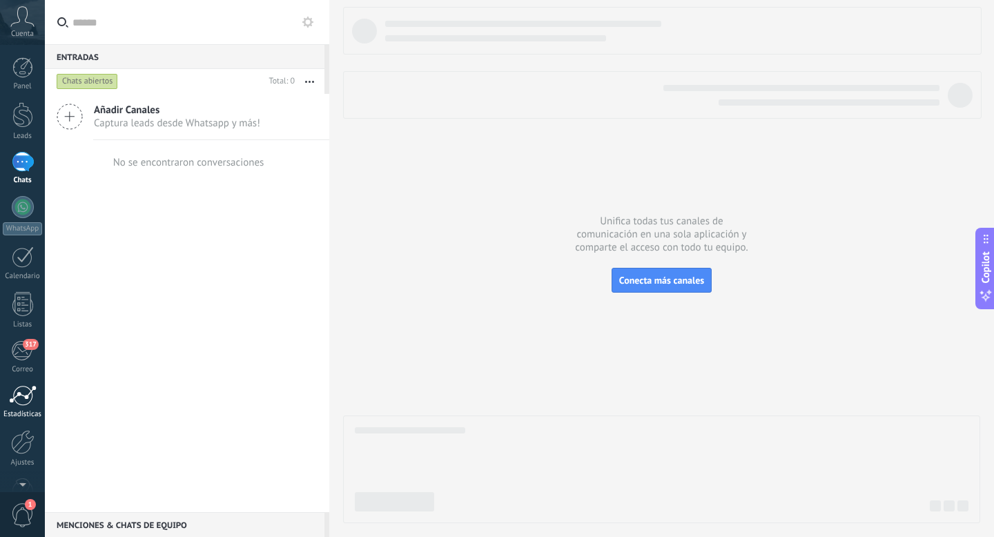
scroll to position [23, 0]
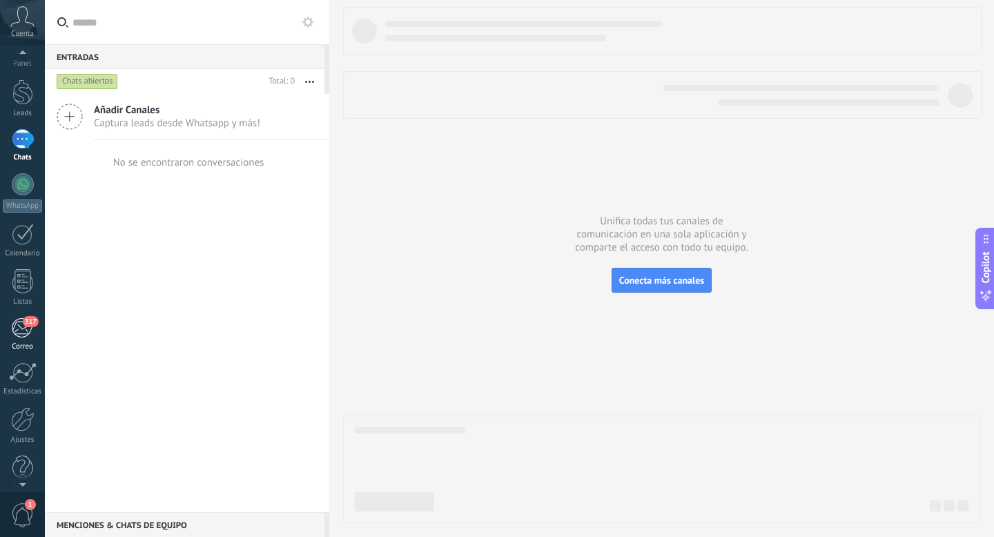
click at [24, 332] on div "317" at bounding box center [22, 328] width 23 height 21
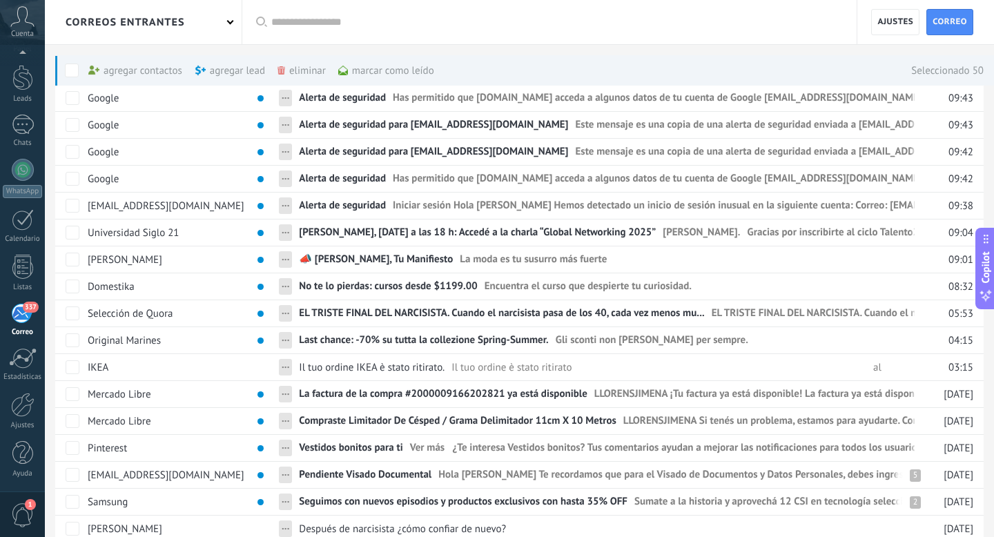
click at [72, 67] on span at bounding box center [72, 71] width 14 height 14
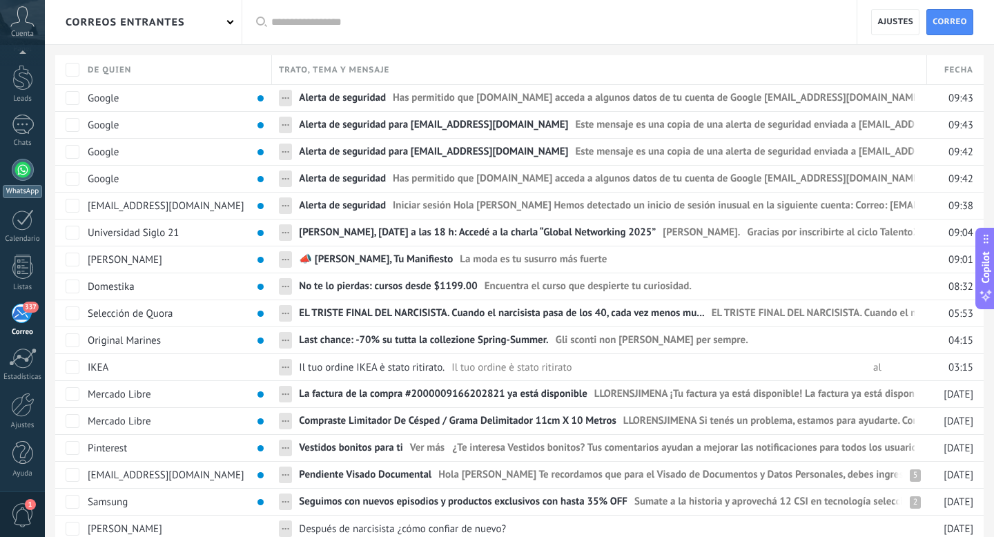
click at [17, 168] on div at bounding box center [23, 170] width 22 height 22
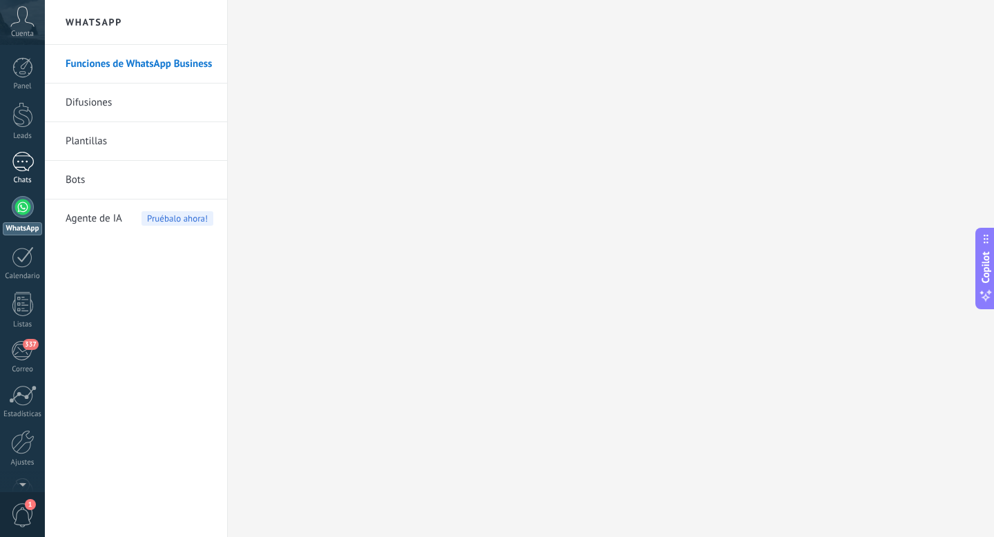
click at [25, 162] on div at bounding box center [23, 162] width 22 height 20
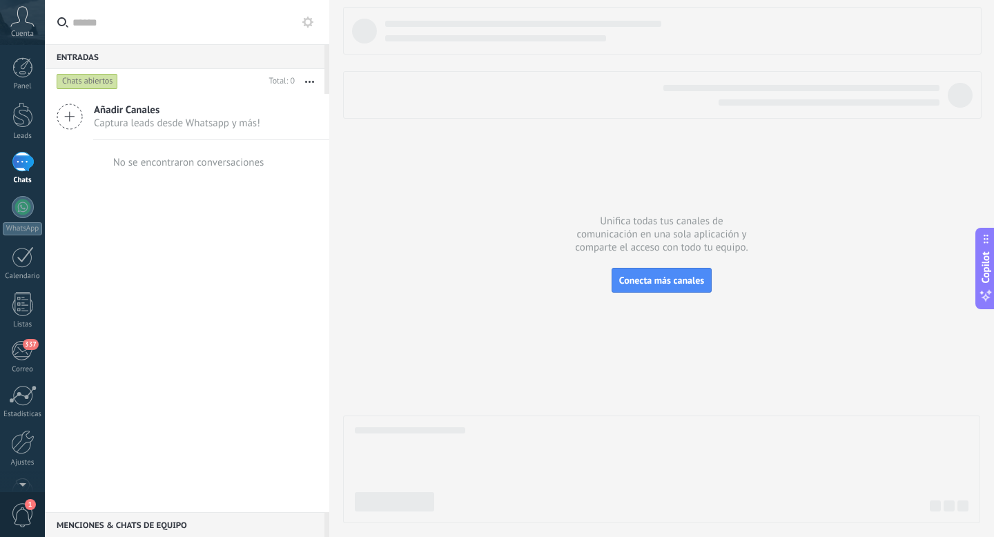
click at [25, 162] on div at bounding box center [23, 162] width 22 height 20
click at [24, 161] on div at bounding box center [23, 162] width 22 height 20
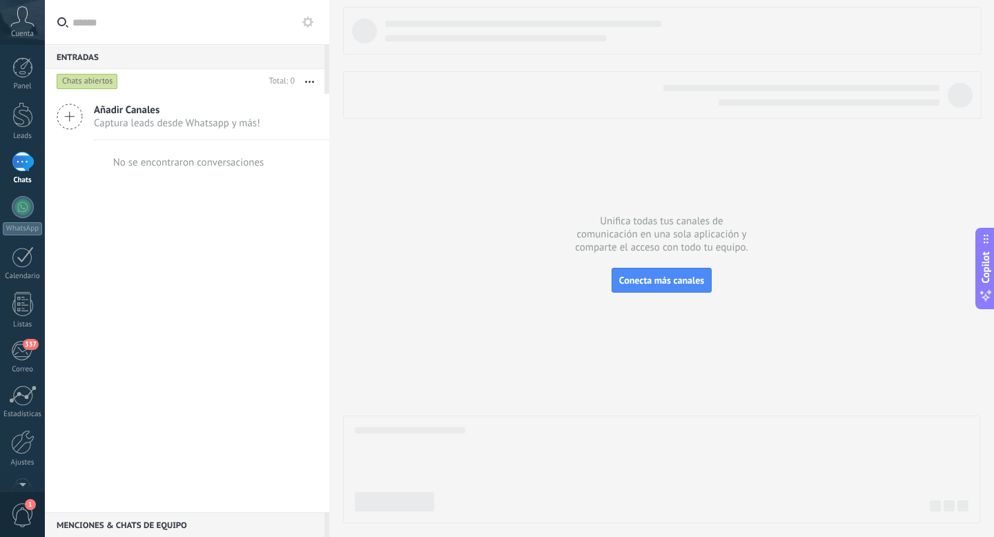
click at [30, 172] on div at bounding box center [23, 162] width 22 height 20
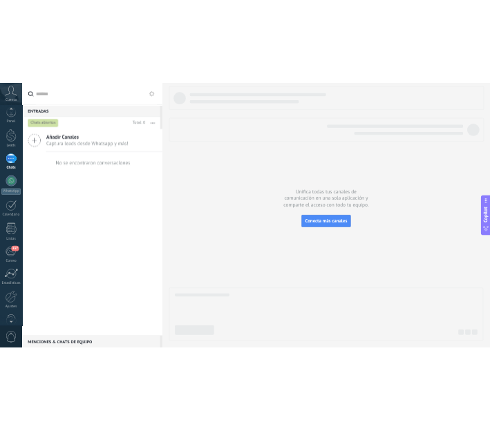
scroll to position [37, 0]
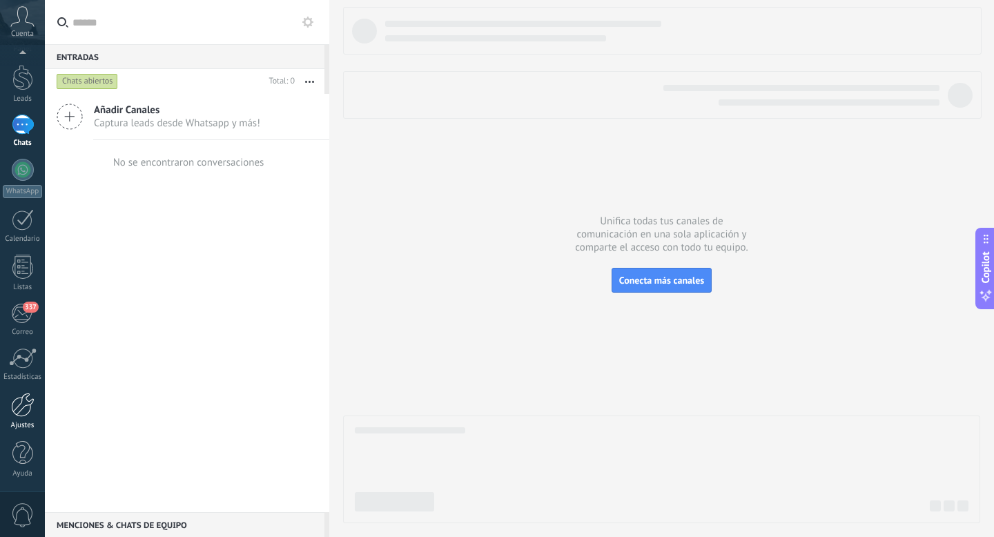
click at [22, 401] on div at bounding box center [22, 405] width 23 height 24
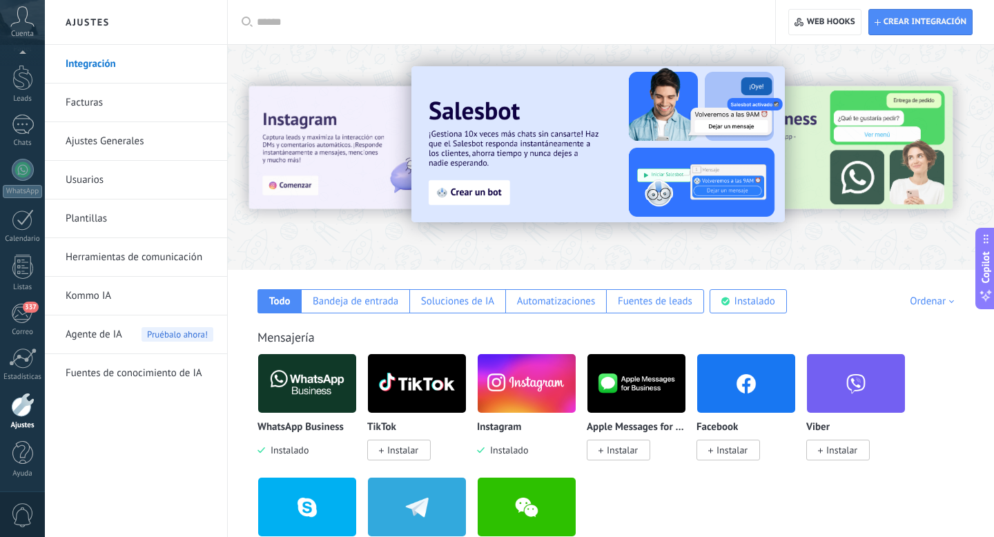
click at [103, 58] on link "Integración" at bounding box center [140, 64] width 148 height 39
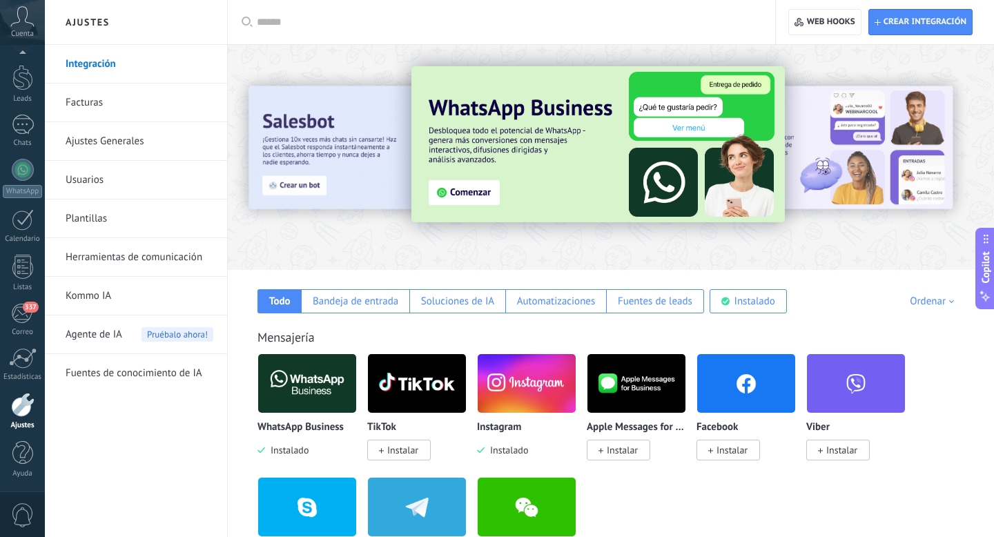
click at [301, 390] on img at bounding box center [307, 383] width 98 height 67
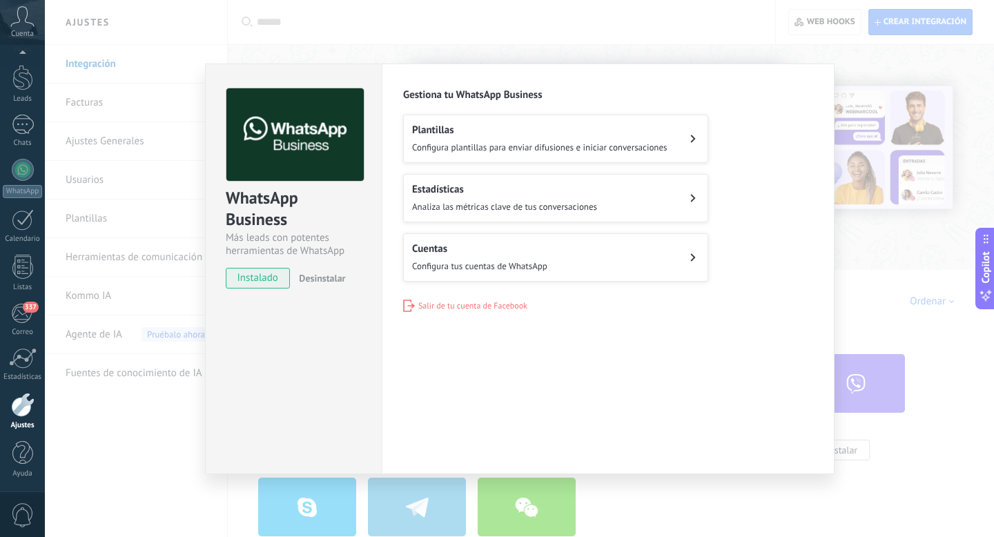
click at [514, 253] on div "Cuentas Configura tus cuentas de WhatsApp" at bounding box center [479, 257] width 135 height 30
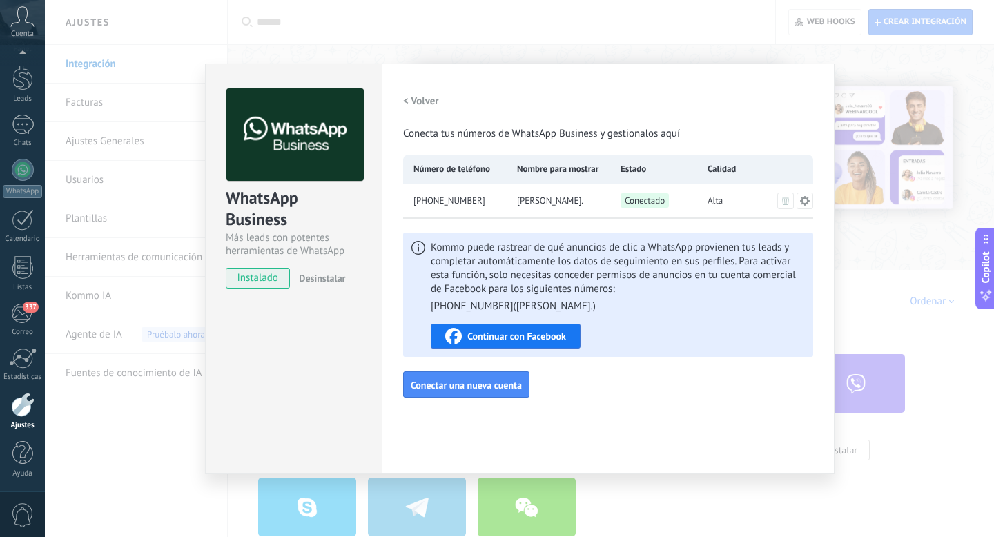
click at [559, 336] on span "Continuar con Facebook" at bounding box center [516, 336] width 99 height 10
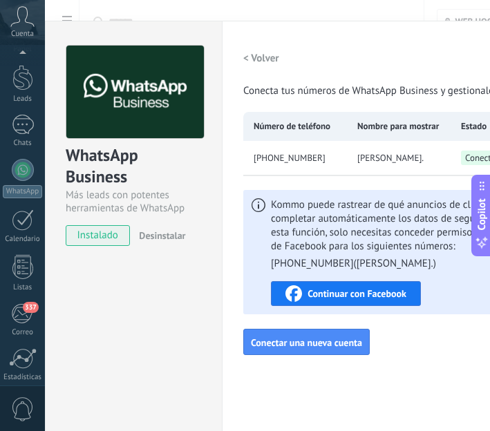
scroll to position [144, 0]
